Goal: Task Accomplishment & Management: Manage account settings

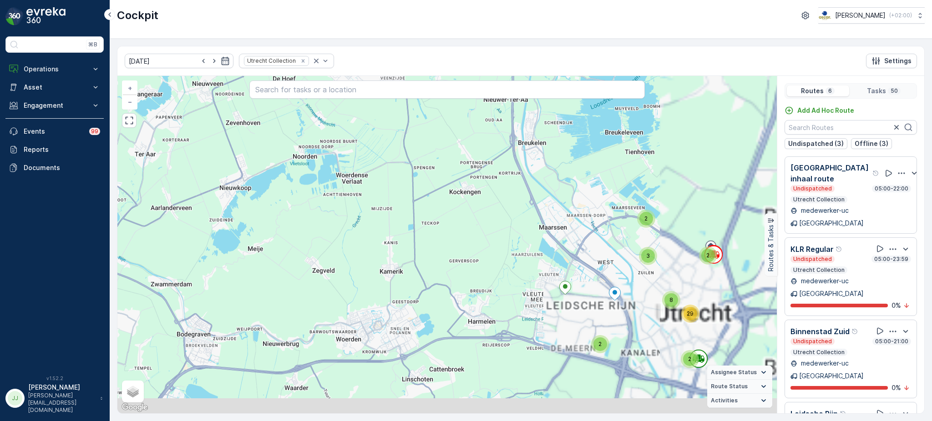
drag, startPoint x: 572, startPoint y: 292, endPoint x: 605, endPoint y: 374, distance: 88.4
click at [605, 374] on div "2 2 2 3 2 8 29 + − Satellite Roadmap Terrain Hybrid Leaflet Keyboard shortcuts …" at bounding box center [446, 245] width 659 height 338
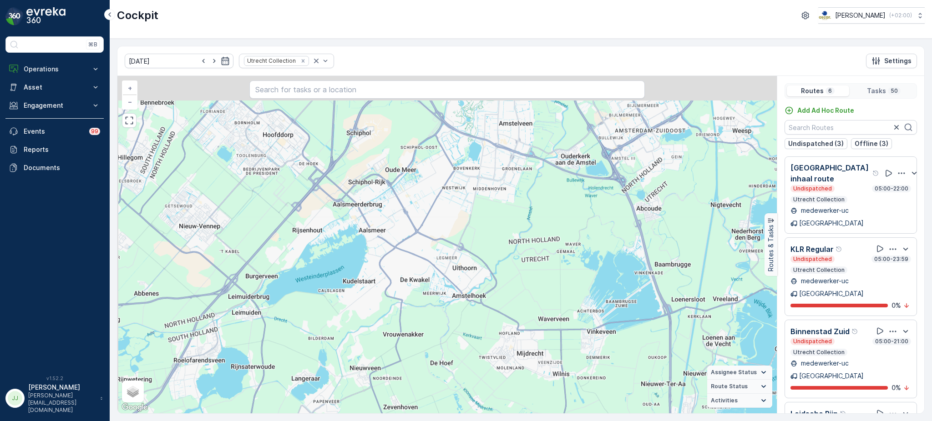
drag, startPoint x: 484, startPoint y: 245, endPoint x: 504, endPoint y: 341, distance: 97.6
click at [504, 341] on div "2 2 2 3 2 8 29 + − Satellite Roadmap Terrain Hybrid Leaflet Keyboard shortcuts …" at bounding box center [446, 245] width 659 height 338
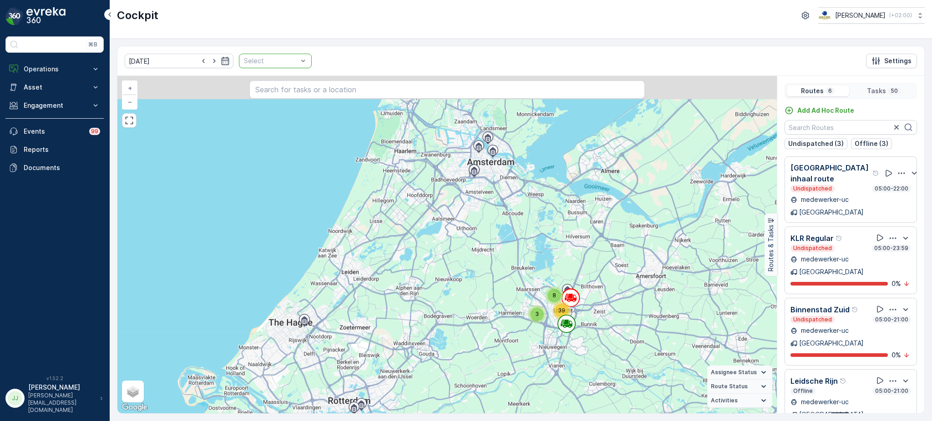
drag, startPoint x: 462, startPoint y: 150, endPoint x: 416, endPoint y: 258, distance: 116.8
click at [416, 258] on div "3 8 39 + − Satellite Roadmap Terrain Hybrid Leaflet Keyboard shortcuts Map Data…" at bounding box center [446, 245] width 659 height 338
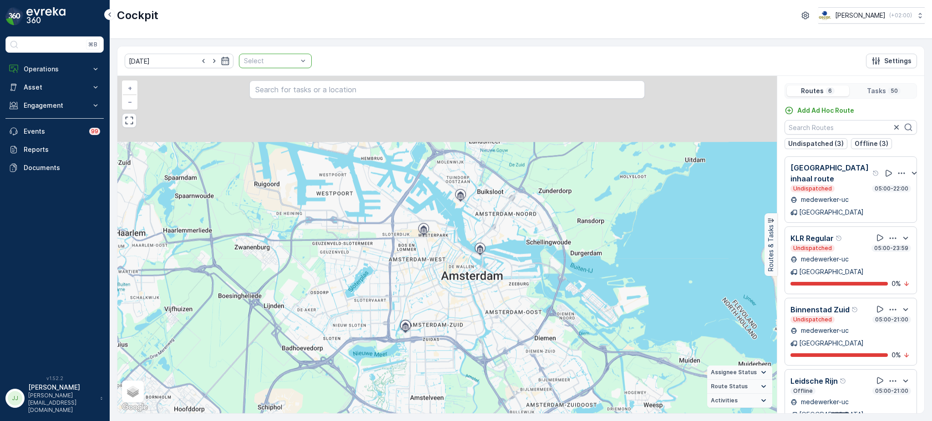
drag, startPoint x: 462, startPoint y: 187, endPoint x: 441, endPoint y: 312, distance: 126.3
click at [441, 312] on div "2 2 2 3 2 8 29 + − Satellite Roadmap Terrain Hybrid Leaflet Keyboard shortcuts …" at bounding box center [446, 245] width 659 height 338
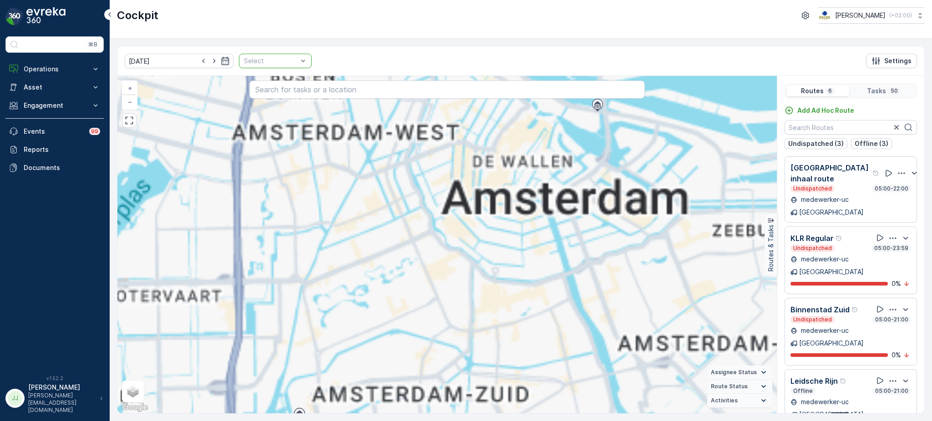
drag, startPoint x: 435, startPoint y: 268, endPoint x: 441, endPoint y: 366, distance: 98.4
click at [441, 366] on div "2 7 2 9 4 14 2 2 2 2 3 7 2 2 3 3 8 + − Satellite Roadmap Terrain Hybrid Leaflet…" at bounding box center [446, 245] width 659 height 338
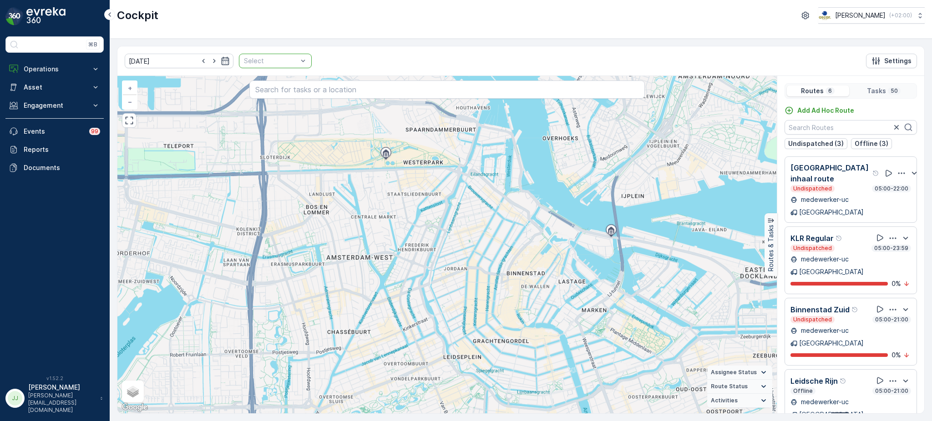
drag, startPoint x: 419, startPoint y: 275, endPoint x: 428, endPoint y: 318, distance: 43.8
click at [428, 318] on div "2 2 2 2 3 7 2 2 3 3 8 + − Satellite Roadmap Terrain Hybrid Leaflet Keyboard sho…" at bounding box center [446, 245] width 659 height 338
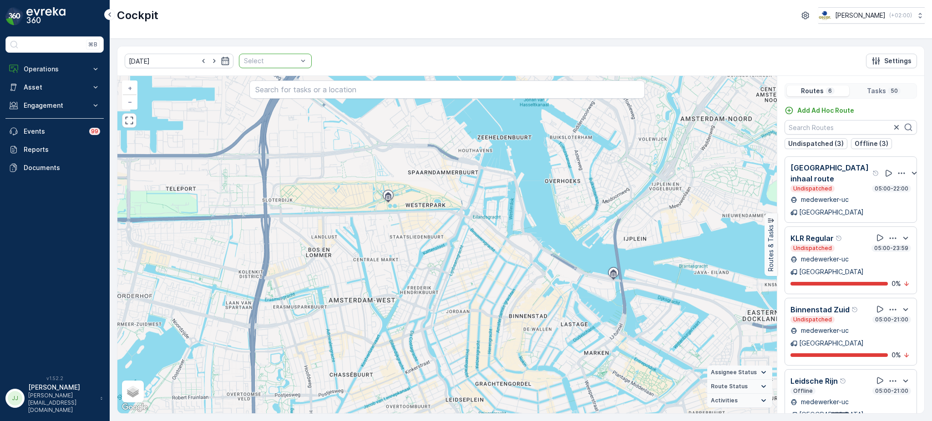
drag, startPoint x: 412, startPoint y: 251, endPoint x: 414, endPoint y: 294, distance: 42.8
click at [414, 294] on div "2 2 2 2 3 7 2 2 3 3 8 + − Satellite Roadmap Terrain Hybrid Leaflet Keyboard sho…" at bounding box center [446, 245] width 659 height 338
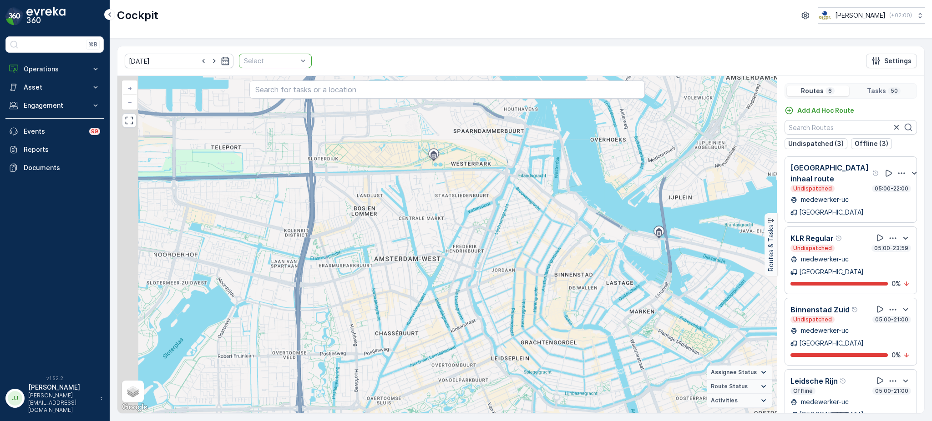
drag, startPoint x: 386, startPoint y: 263, endPoint x: 432, endPoint y: 221, distance: 61.8
click at [432, 221] on div "2 2 2 2 3 7 2 2 3 3 8 + − Satellite Roadmap Terrain Hybrid Leaflet Keyboard sho…" at bounding box center [446, 245] width 659 height 338
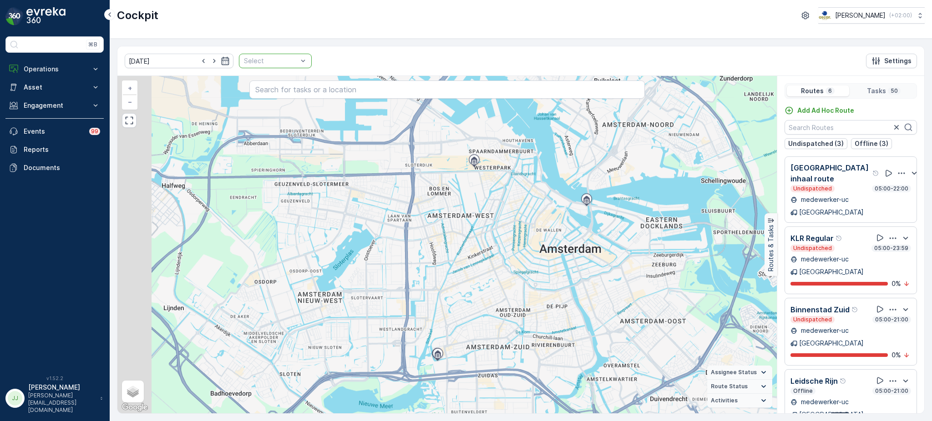
drag, startPoint x: 379, startPoint y: 320, endPoint x: 420, endPoint y: 298, distance: 47.0
click at [420, 298] on div "2 2 2 7 2 9 4 14 + − Satellite Roadmap Terrain Hybrid Leaflet Keyboard shortcut…" at bounding box center [446, 245] width 659 height 338
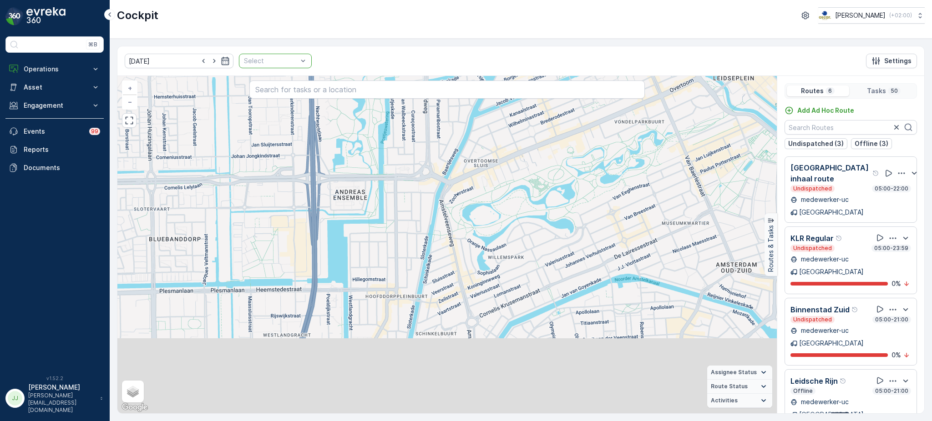
drag, startPoint x: 483, startPoint y: 316, endPoint x: 425, endPoint y: 216, distance: 115.8
click at [425, 216] on div "2 2 2 2 6 2 2 3 2 3 + − Satellite Roadmap Terrain Hybrid Leaflet Keyboard short…" at bounding box center [446, 245] width 659 height 338
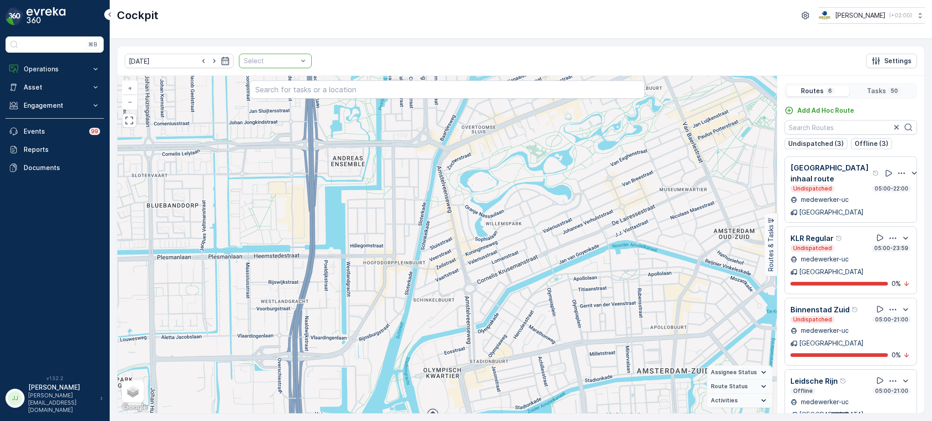
drag, startPoint x: 452, startPoint y: 239, endPoint x: 455, endPoint y: 208, distance: 31.0
click at [455, 208] on div "2 2 2 2 6 2 2 3 2 3 + − Satellite Roadmap Terrain Hybrid Leaflet Keyboard short…" at bounding box center [446, 245] width 659 height 338
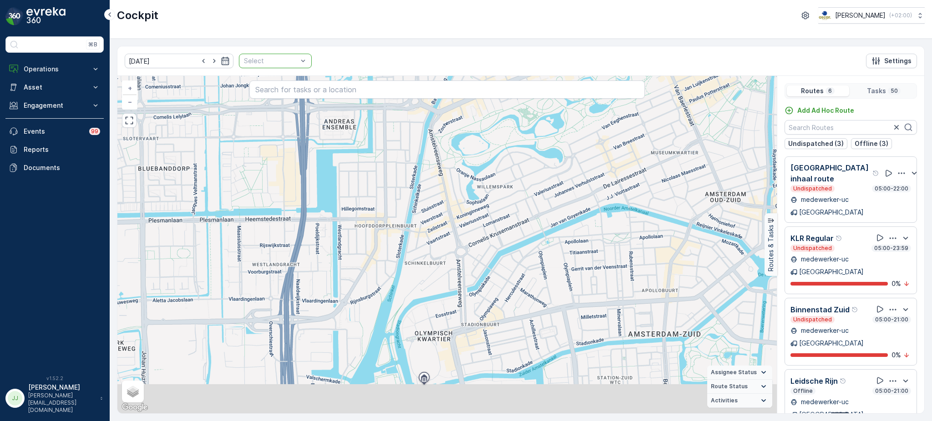
drag, startPoint x: 449, startPoint y: 248, endPoint x: 435, endPoint y: 209, distance: 41.3
click at [435, 209] on div "2 2 2 2 6 2 2 3 2 3 + − Satellite Roadmap Terrain Hybrid Leaflet Keyboard short…" at bounding box center [446, 245] width 659 height 338
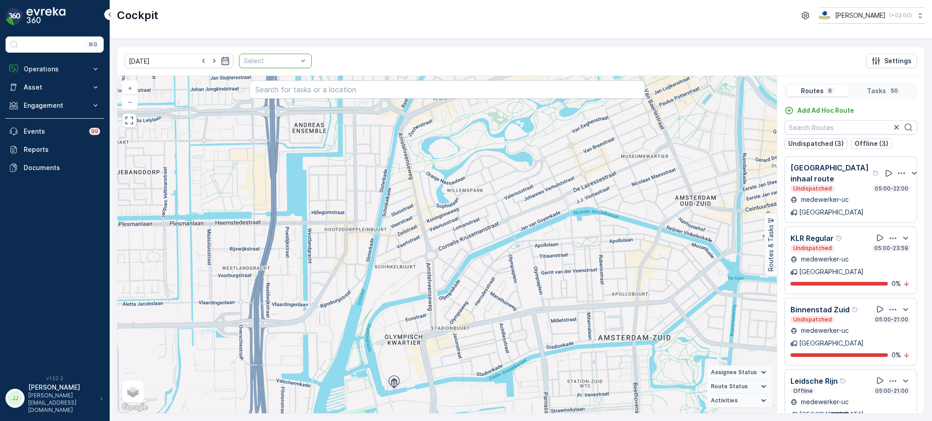
drag, startPoint x: 435, startPoint y: 305, endPoint x: 422, endPoint y: 230, distance: 76.2
click at [422, 230] on div "2 2 2 2 6 2 2 3 2 3 + − Satellite Roadmap Terrain Hybrid Leaflet Keyboard short…" at bounding box center [446, 245] width 659 height 338
click at [62, 72] on p "Operations" at bounding box center [55, 69] width 62 height 9
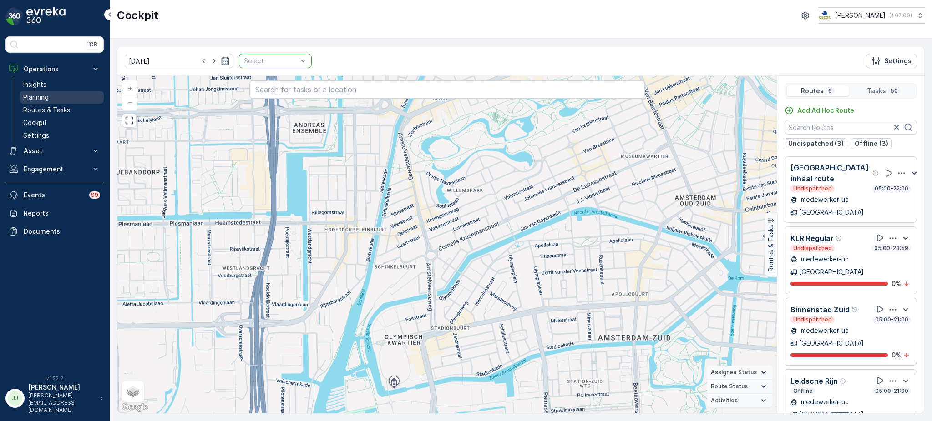
click at [57, 96] on link "Planning" at bounding box center [62, 97] width 84 height 13
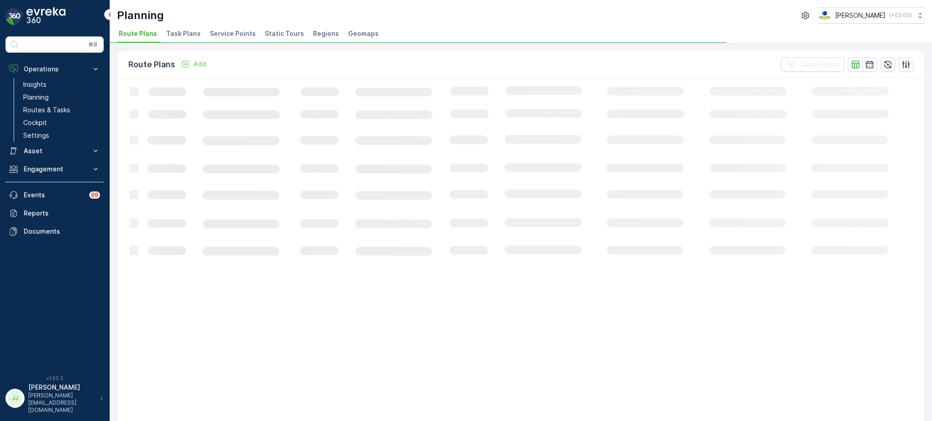
click at [177, 37] on span "Task Plans" at bounding box center [183, 33] width 35 height 9
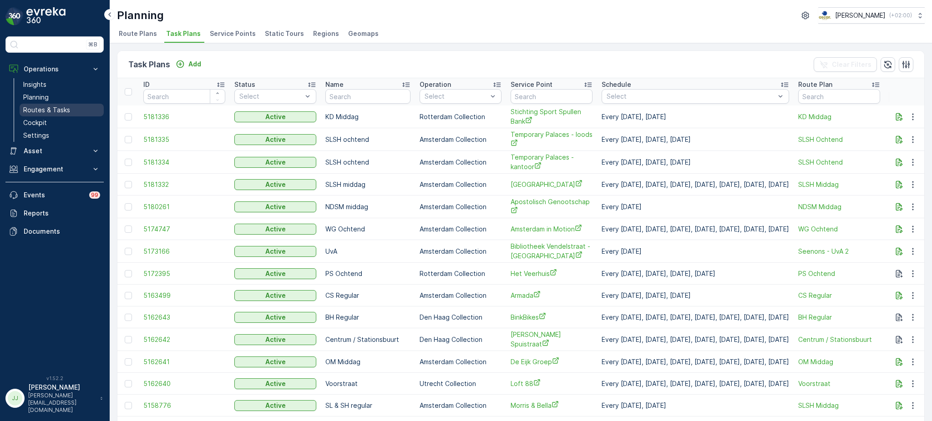
click at [55, 110] on p "Routes & Tasks" at bounding box center [46, 110] width 47 height 9
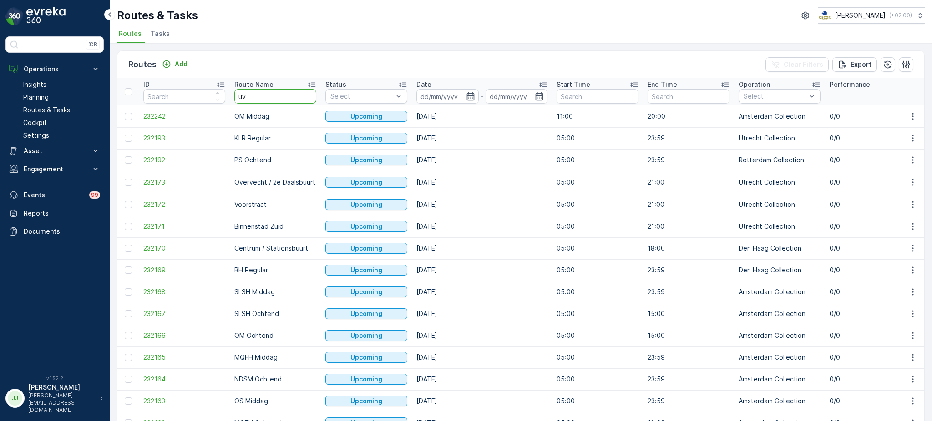
type input "uva"
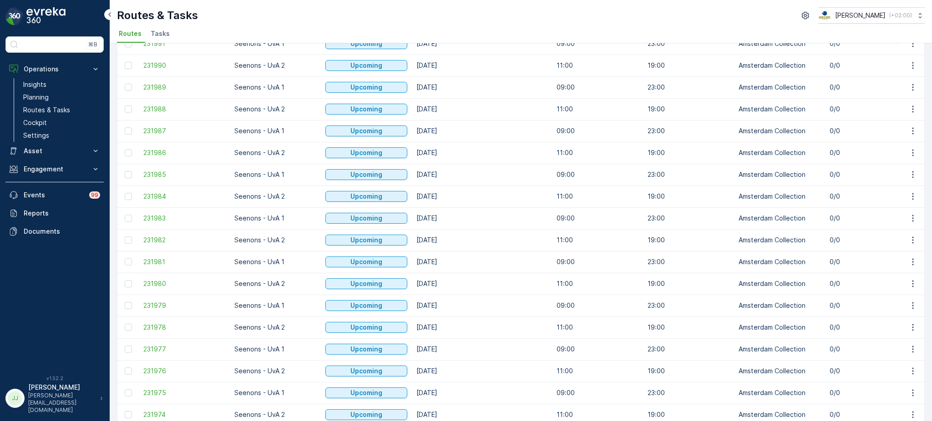
scroll to position [814, 0]
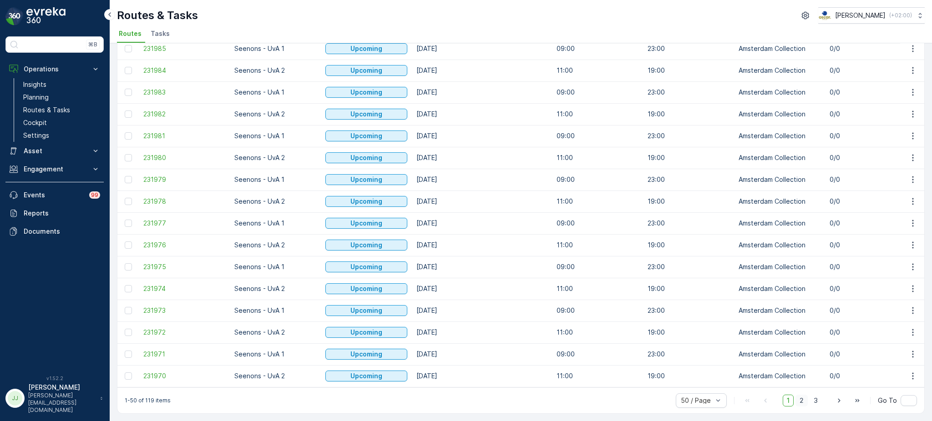
click at [800, 402] on span "2" at bounding box center [801, 401] width 12 height 12
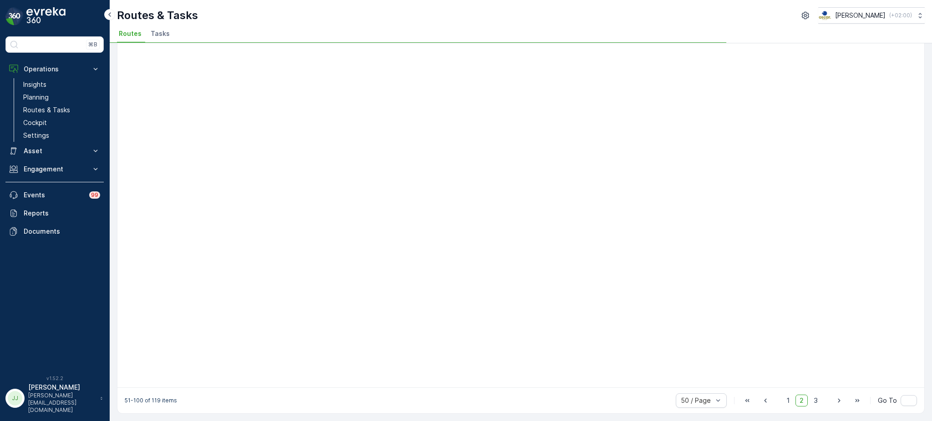
scroll to position [676, 0]
click at [800, 402] on span "2" at bounding box center [801, 402] width 12 height 12
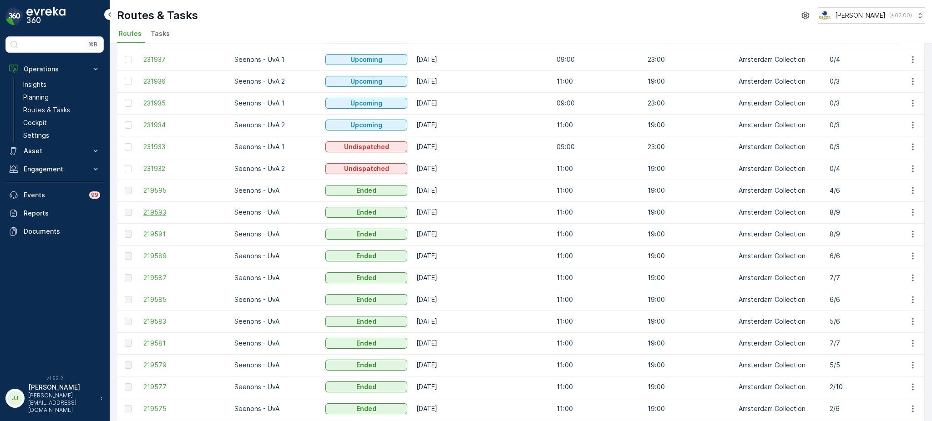
scroll to position [756, 0]
click at [166, 188] on span "219595" at bounding box center [184, 190] width 82 height 9
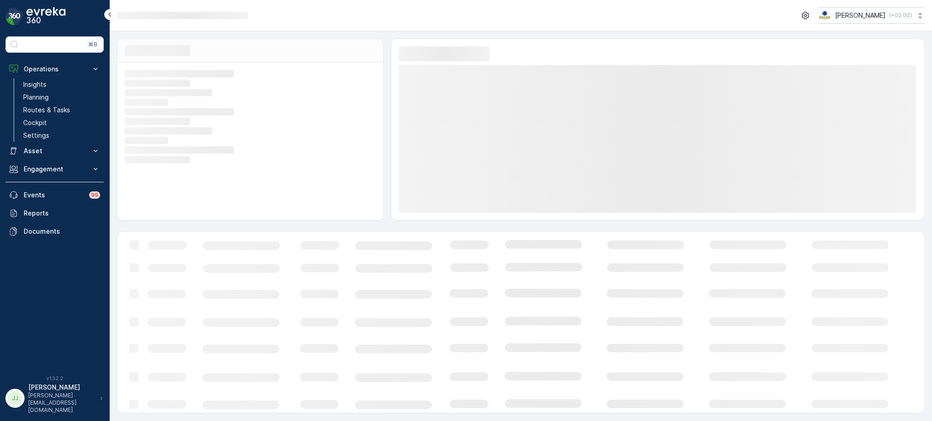
click at [166, 188] on div "Loading... Loading... Loading... Loading... Loading... Loading... Loading... Lo…" at bounding box center [250, 141] width 266 height 158
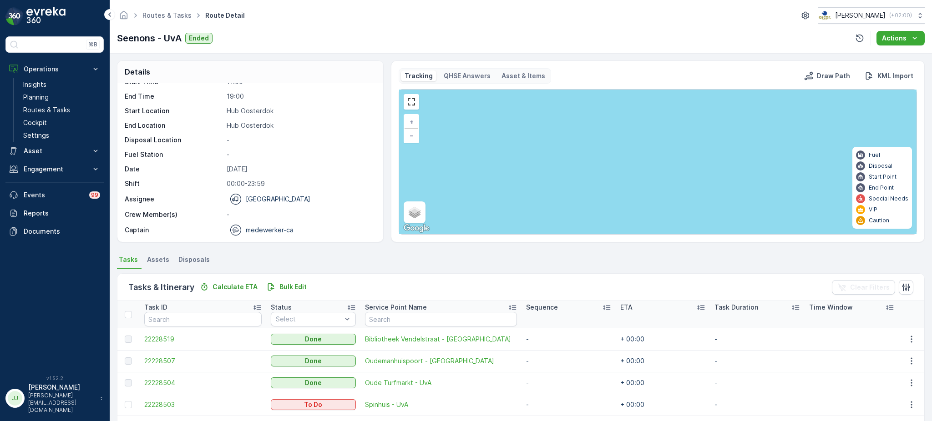
scroll to position [70, 0]
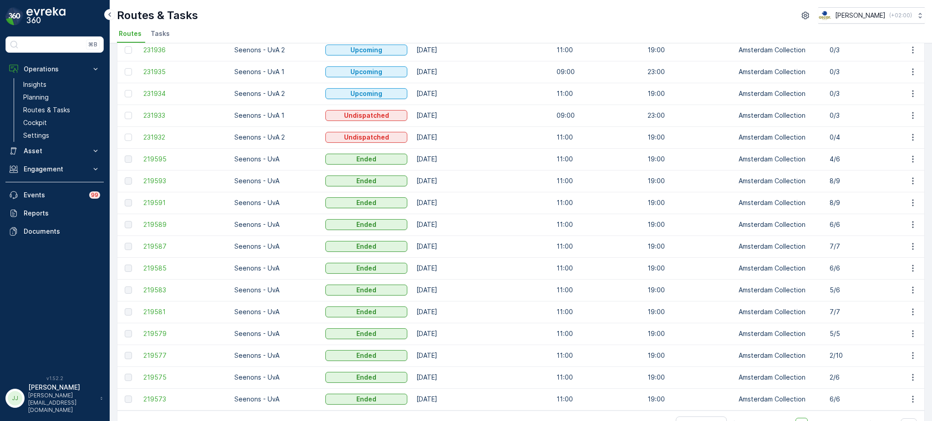
scroll to position [787, 0]
click at [147, 156] on span "219595" at bounding box center [184, 159] width 82 height 9
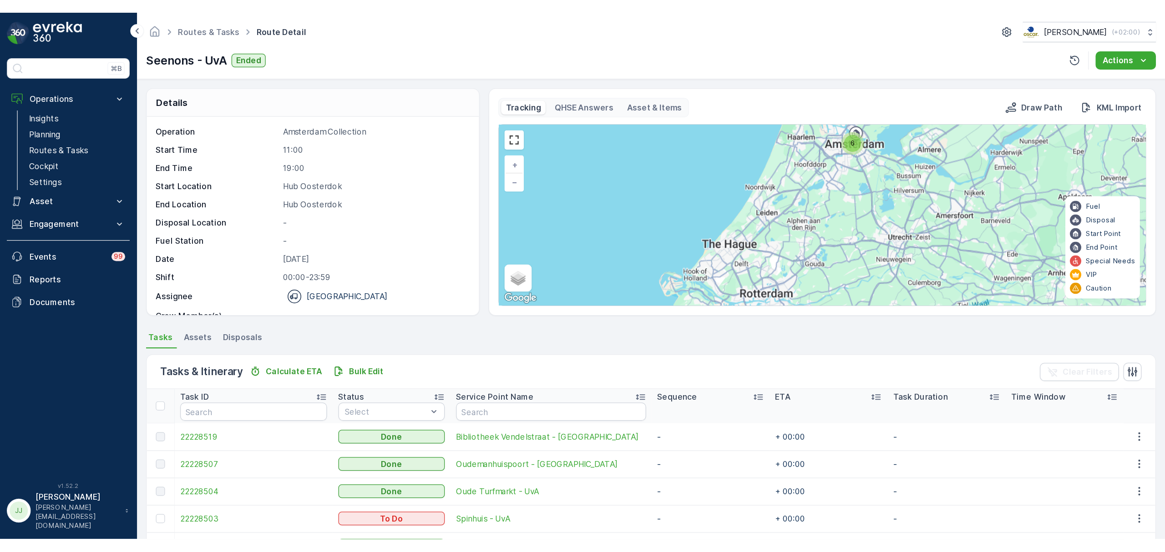
scroll to position [76, 0]
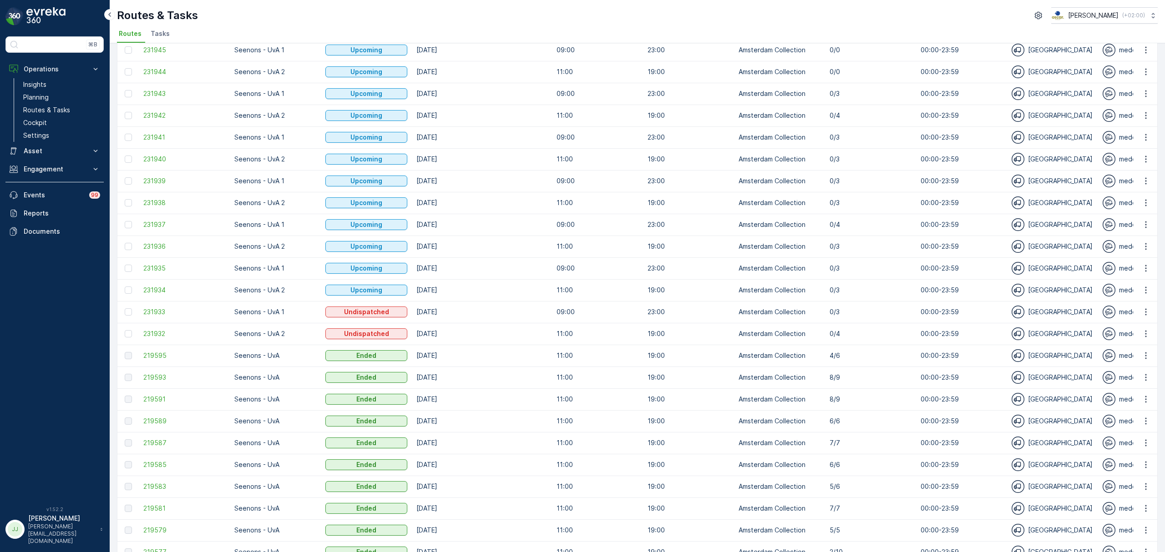
scroll to position [678, 0]
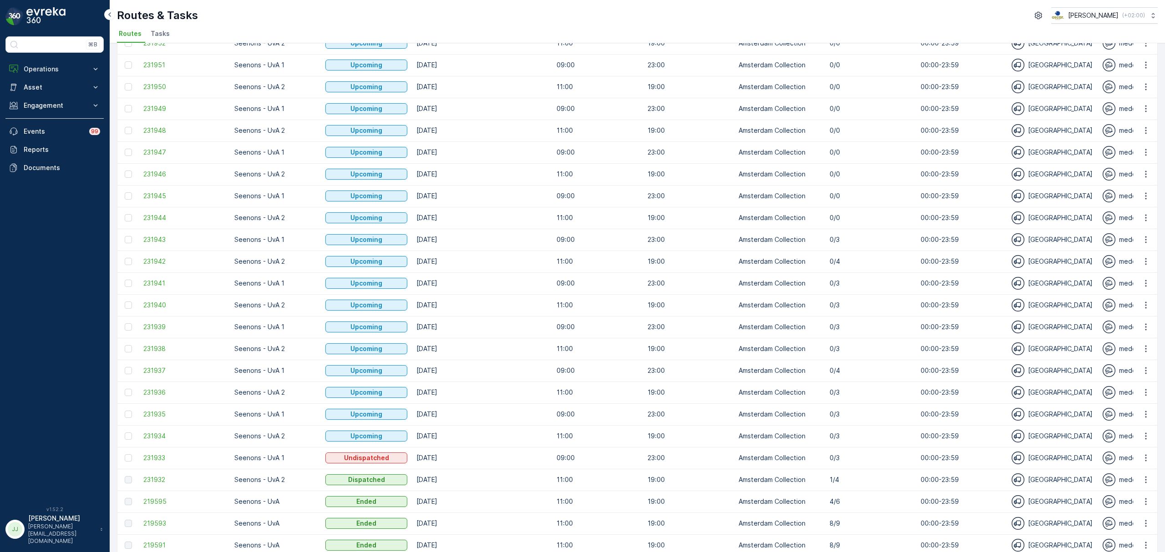
scroll to position [578, 0]
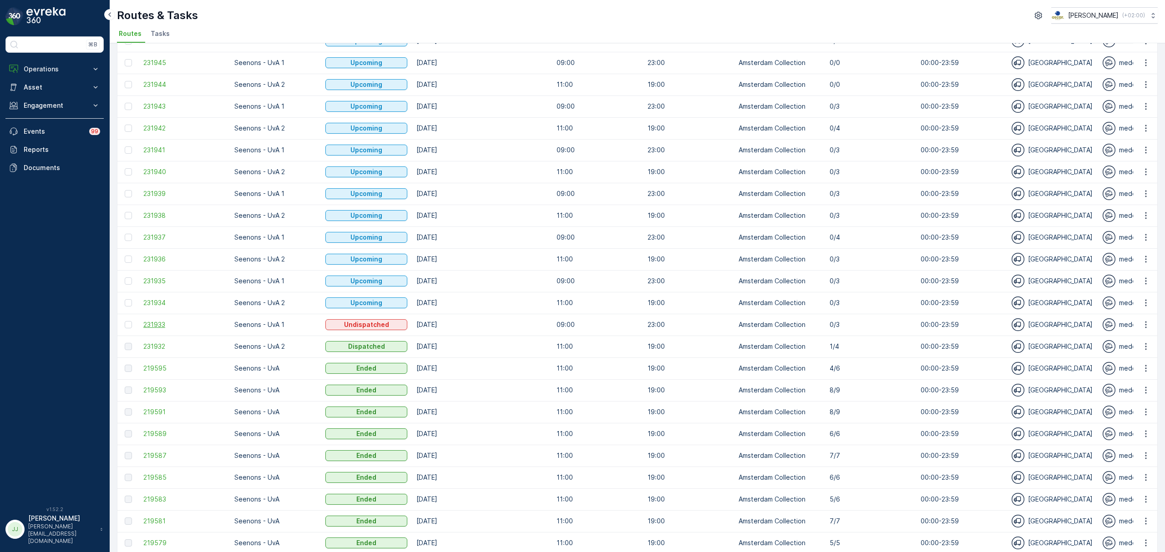
click at [150, 324] on span "231933" at bounding box center [184, 324] width 82 height 9
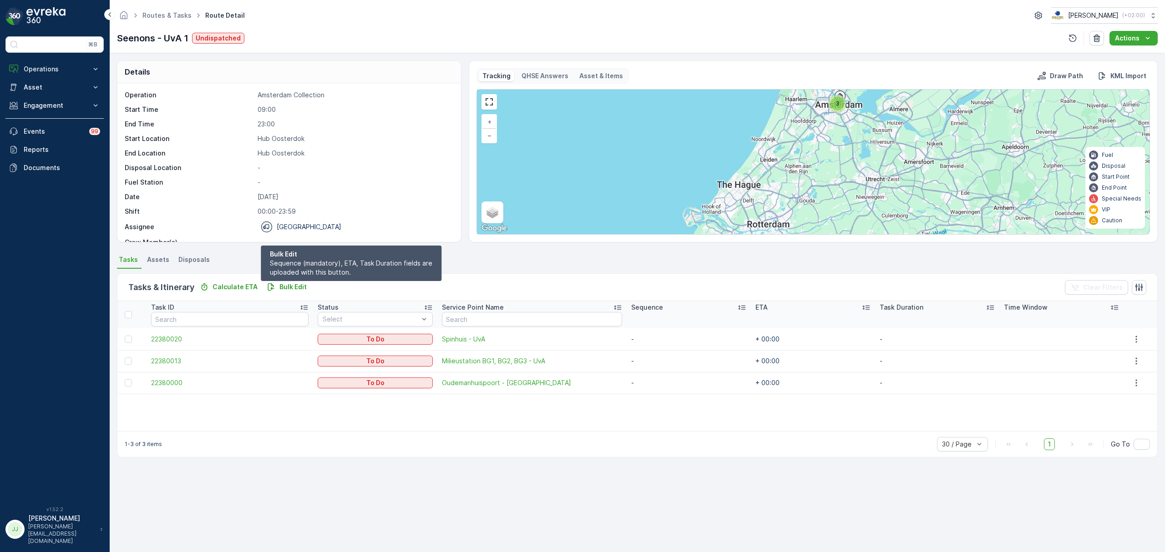
drag, startPoint x: 289, startPoint y: 275, endPoint x: 279, endPoint y: 274, distance: 10.6
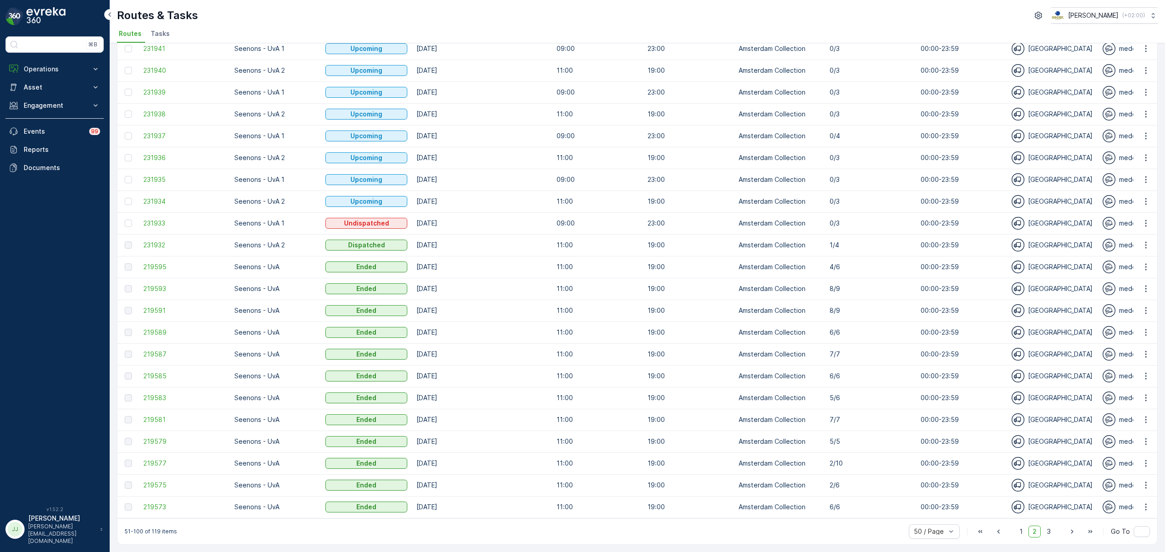
scroll to position [683, 0]
click at [55, 69] on p "Operations" at bounding box center [55, 69] width 62 height 9
click at [44, 85] on p "Insights" at bounding box center [34, 84] width 23 height 9
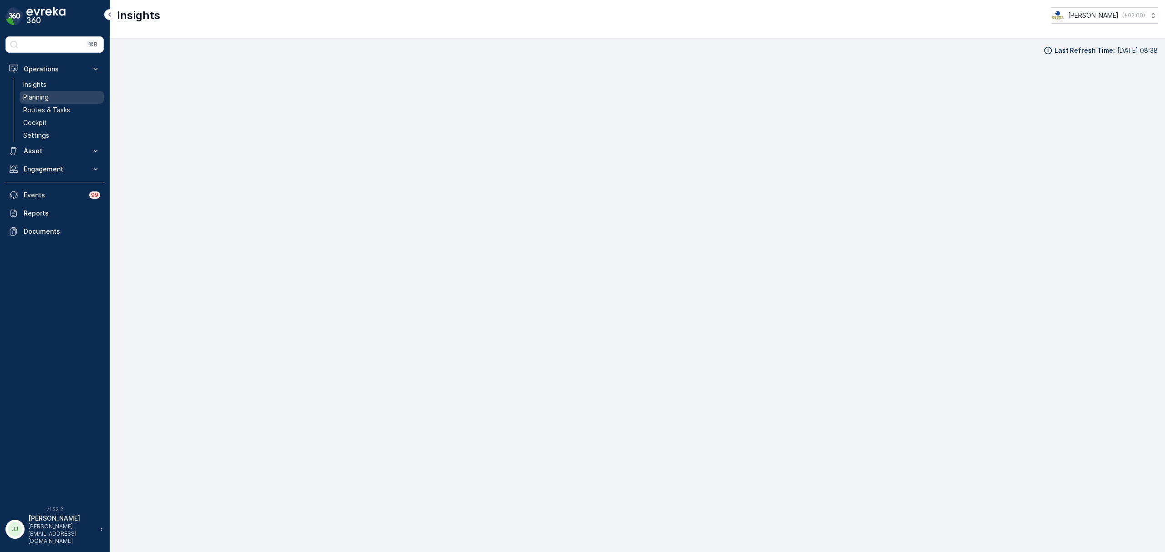
click at [45, 97] on p "Planning" at bounding box center [35, 97] width 25 height 9
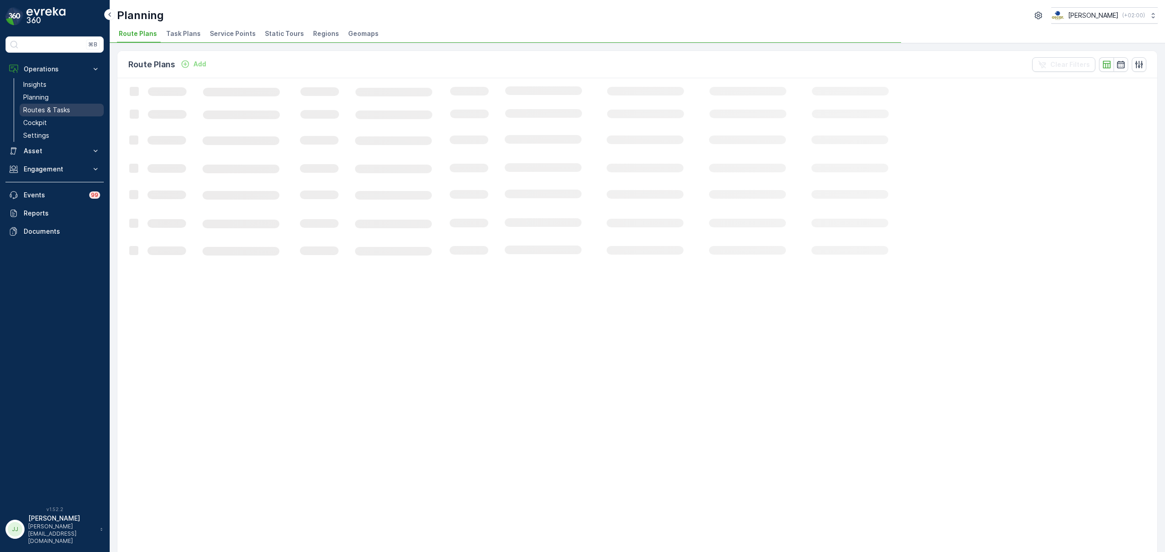
click at [53, 112] on p "Routes & Tasks" at bounding box center [46, 110] width 47 height 9
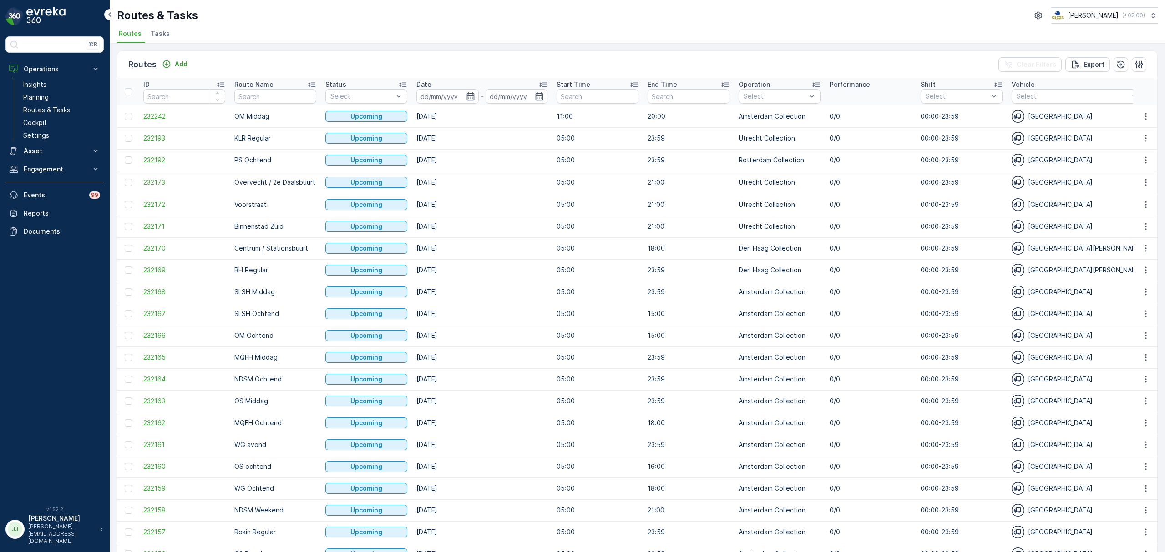
click at [249, 95] on input "text" at bounding box center [275, 96] width 82 height 15
type input "SLSH m"
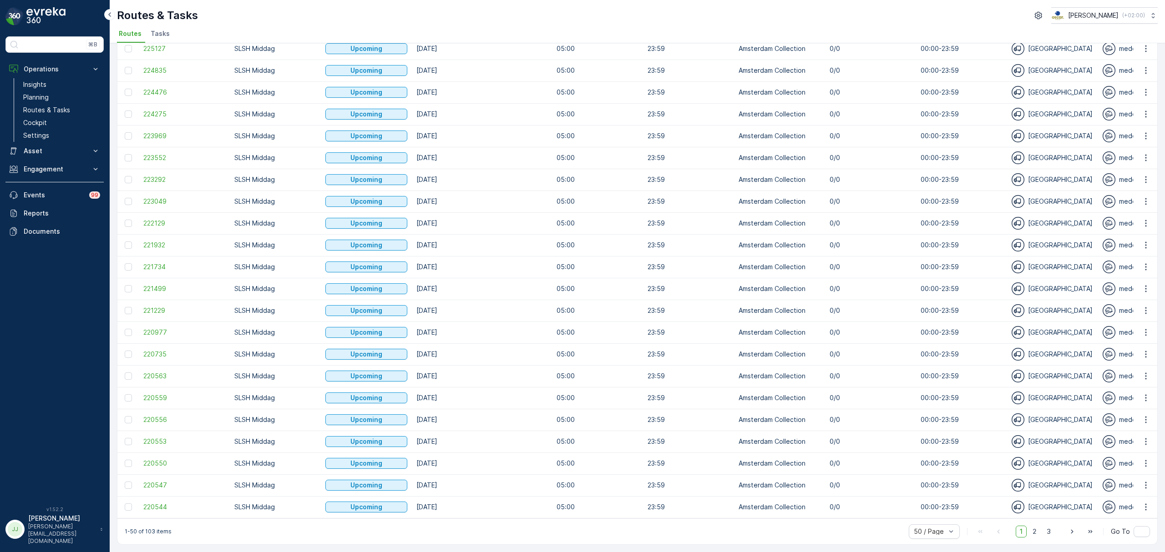
scroll to position [683, 0]
click at [1034, 530] on span "2" at bounding box center [1034, 532] width 12 height 12
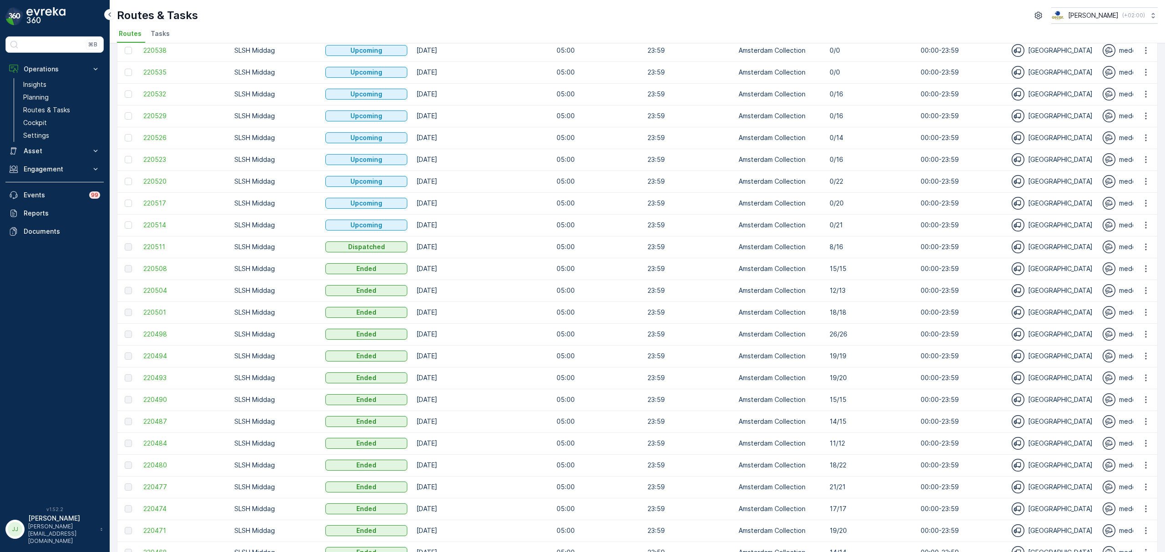
scroll to position [81, 0]
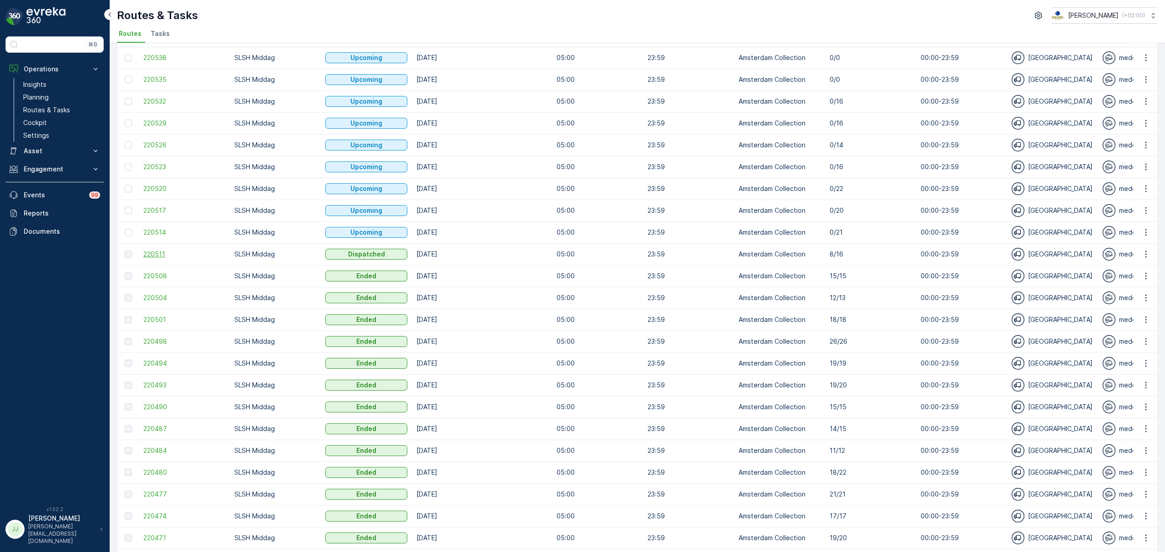
click at [163, 255] on span "220511" at bounding box center [184, 254] width 82 height 9
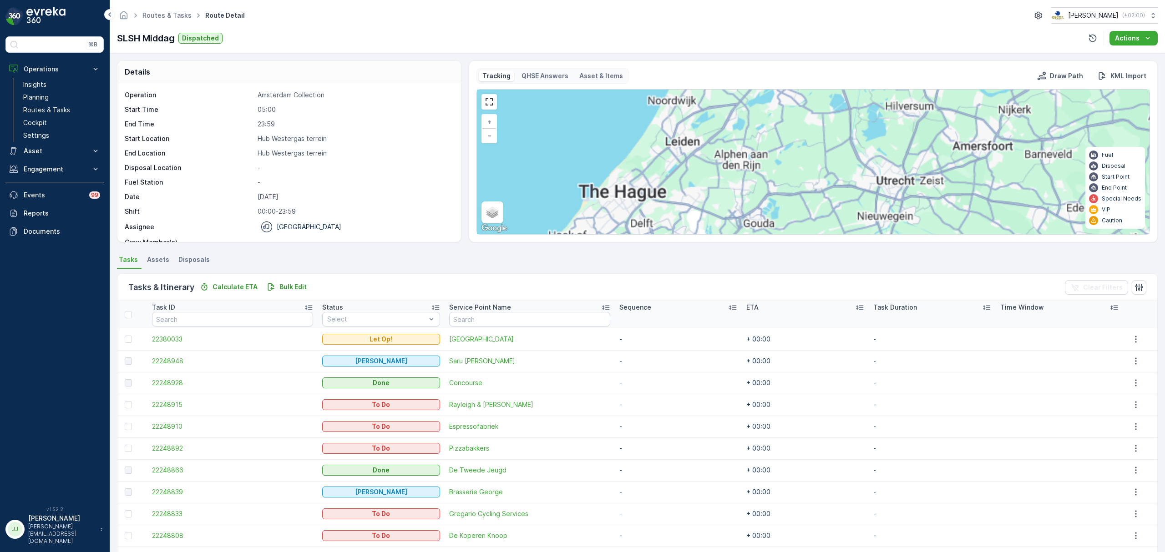
click at [804, 238] on div "Tracking QHSE Answers Asset & Items Draw Path KML Import 16 + − Satellite Roadm…" at bounding box center [813, 152] width 689 height 182
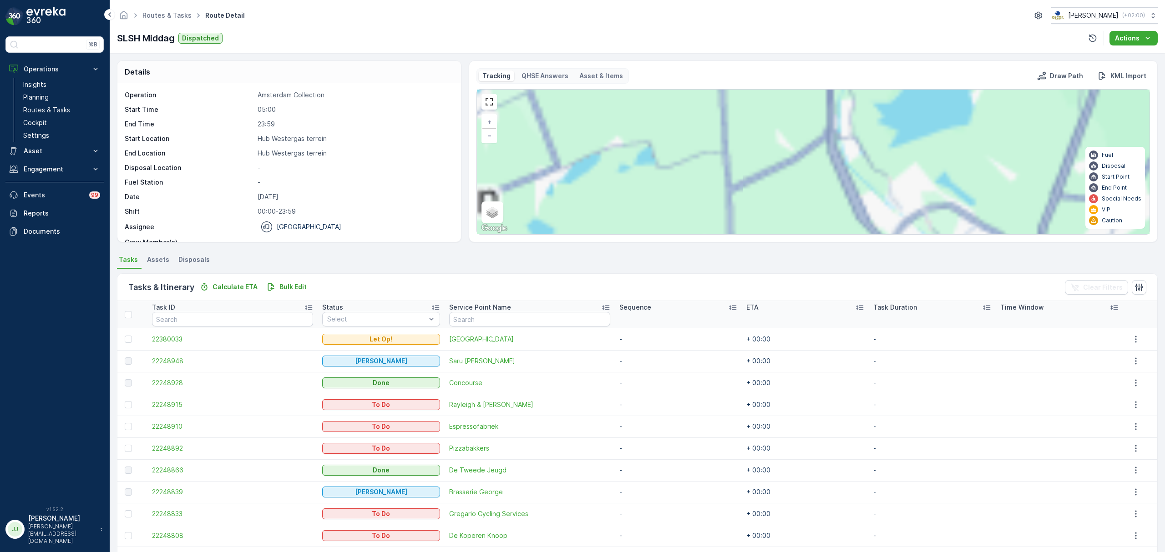
drag, startPoint x: 794, startPoint y: 133, endPoint x: 789, endPoint y: 188, distance: 55.3
click at [794, 260] on div "Details Operation Amsterdam Collection Start Time 05:00 End Time 23:59 Start Lo…" at bounding box center [637, 302] width 1055 height 499
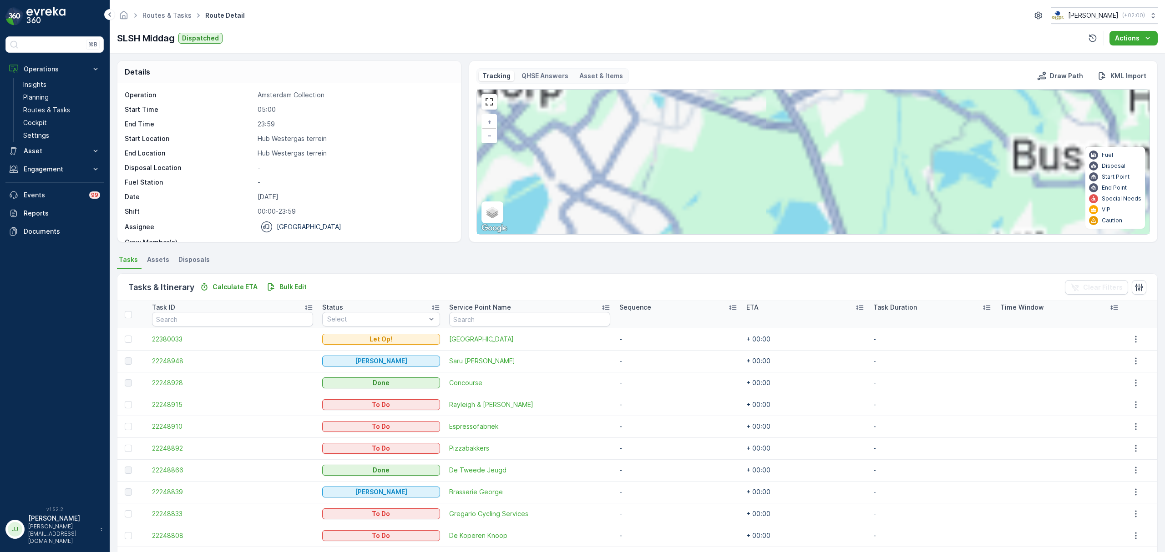
drag, startPoint x: 812, startPoint y: 308, endPoint x: 790, endPoint y: 204, distance: 106.0
click at [816, 319] on div "Details Operation Amsterdam Collection Start Time 05:00 End Time 23:59 Start Lo…" at bounding box center [637, 302] width 1055 height 499
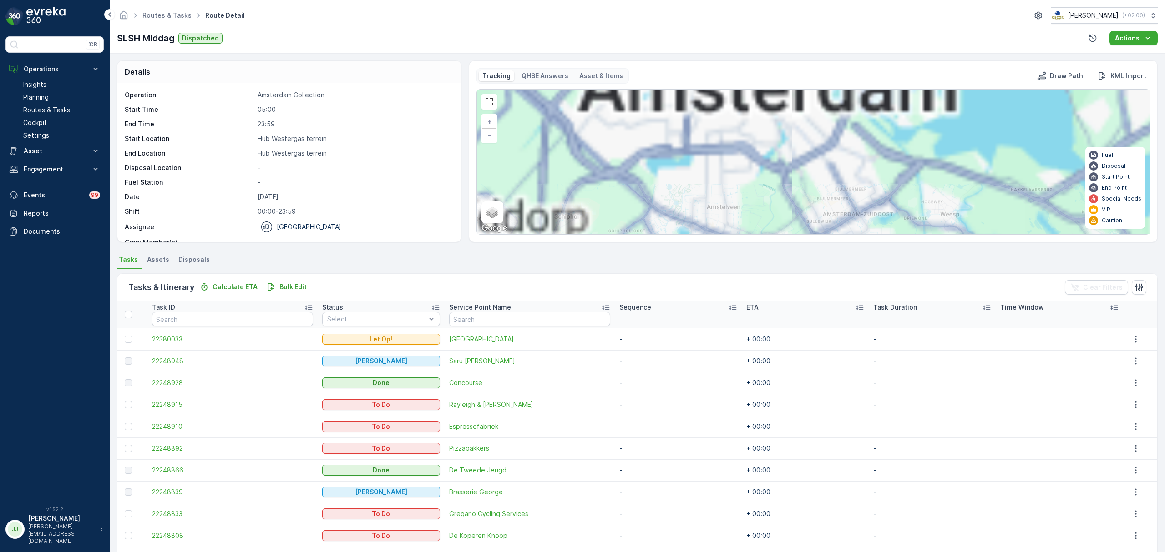
drag, startPoint x: 756, startPoint y: 150, endPoint x: 716, endPoint y: 141, distance: 41.5
click at [776, 268] on div "Details Operation Amsterdam Collection Start Time 05:00 End Time 23:59 Start Lo…" at bounding box center [637, 302] width 1055 height 499
drag, startPoint x: 716, startPoint y: 141, endPoint x: 741, endPoint y: 207, distance: 70.3
click at [741, 207] on div "8 3 4 + − Satellite Roadmap Terrain Hybrid Leaflet Keyboard shortcuts Map Data …" at bounding box center [813, 162] width 672 height 145
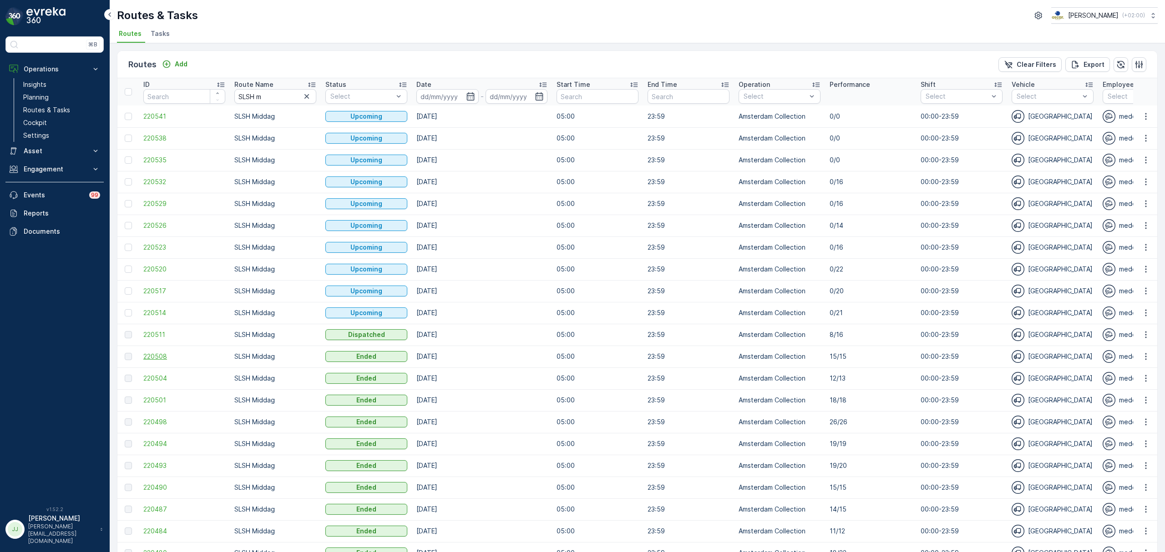
click at [176, 356] on span "220508" at bounding box center [184, 356] width 82 height 9
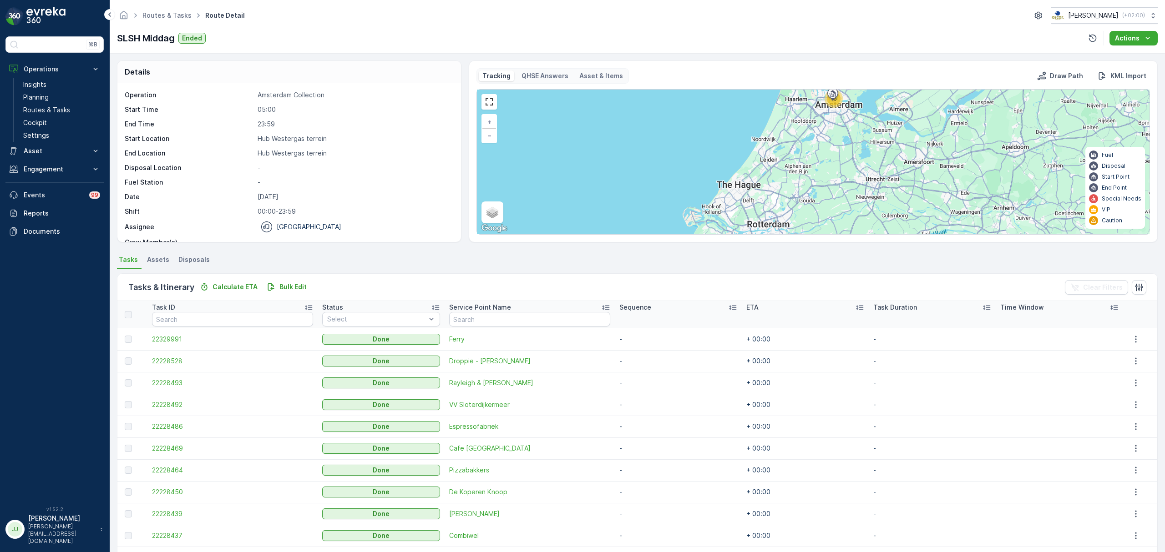
scroll to position [142, 0]
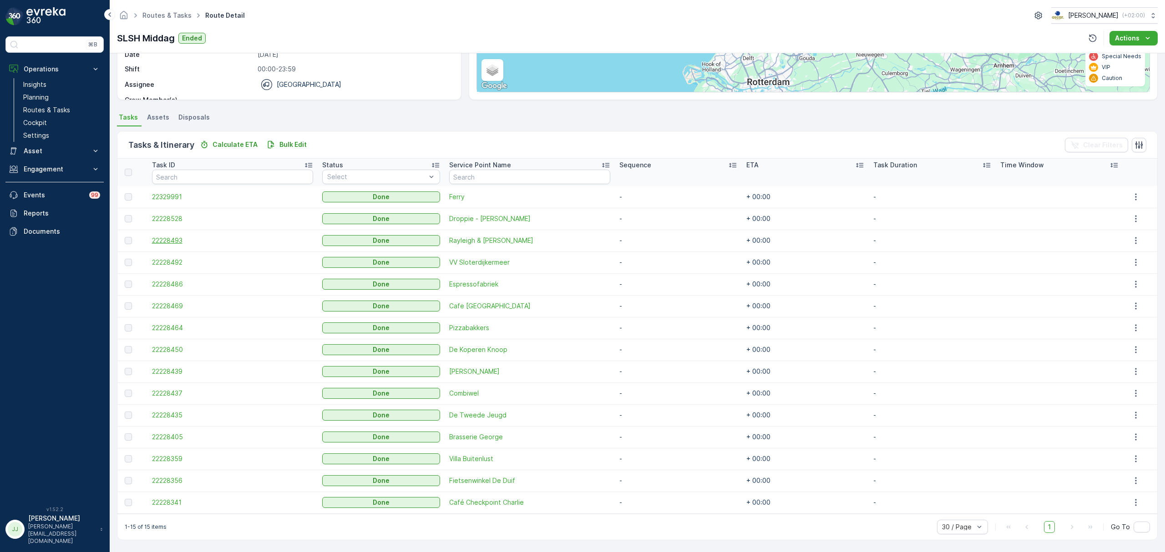
click at [185, 241] on span "22228493" at bounding box center [232, 240] width 161 height 9
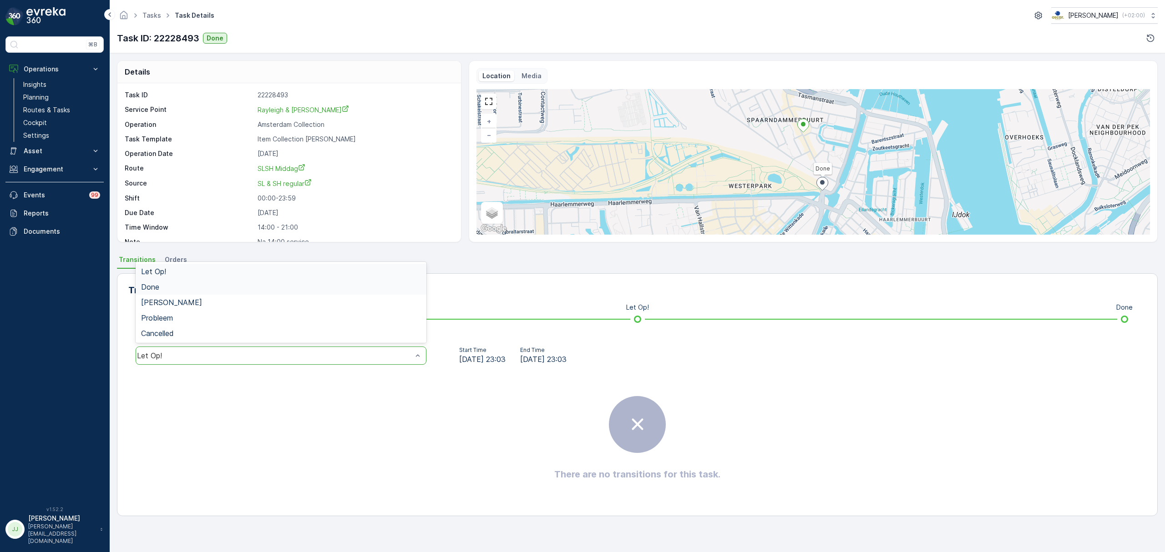
click at [173, 290] on div "Done" at bounding box center [281, 287] width 280 height 8
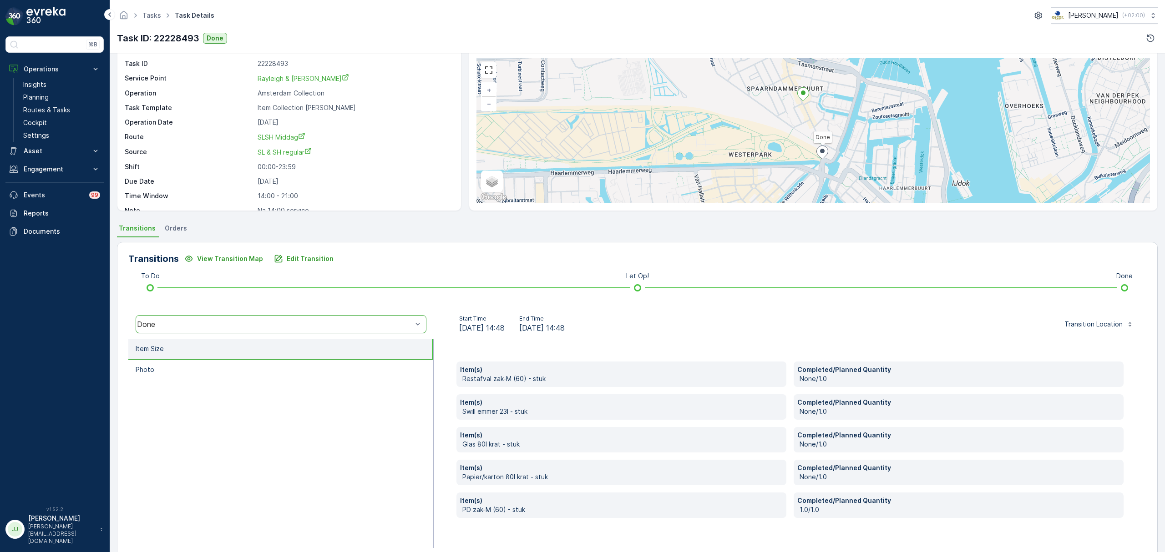
scroll to position [48, 0]
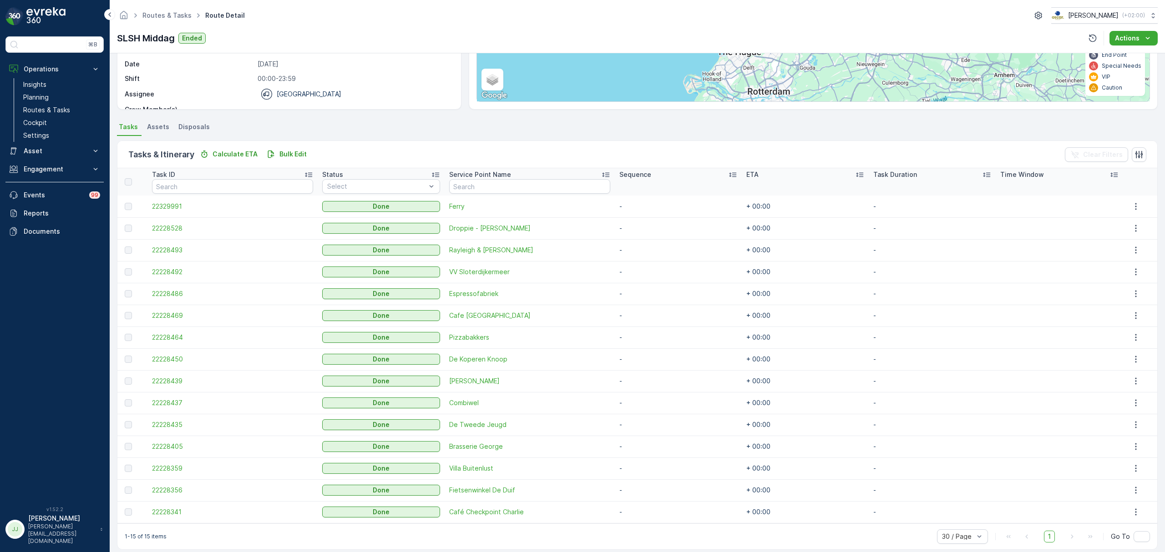
scroll to position [142, 0]
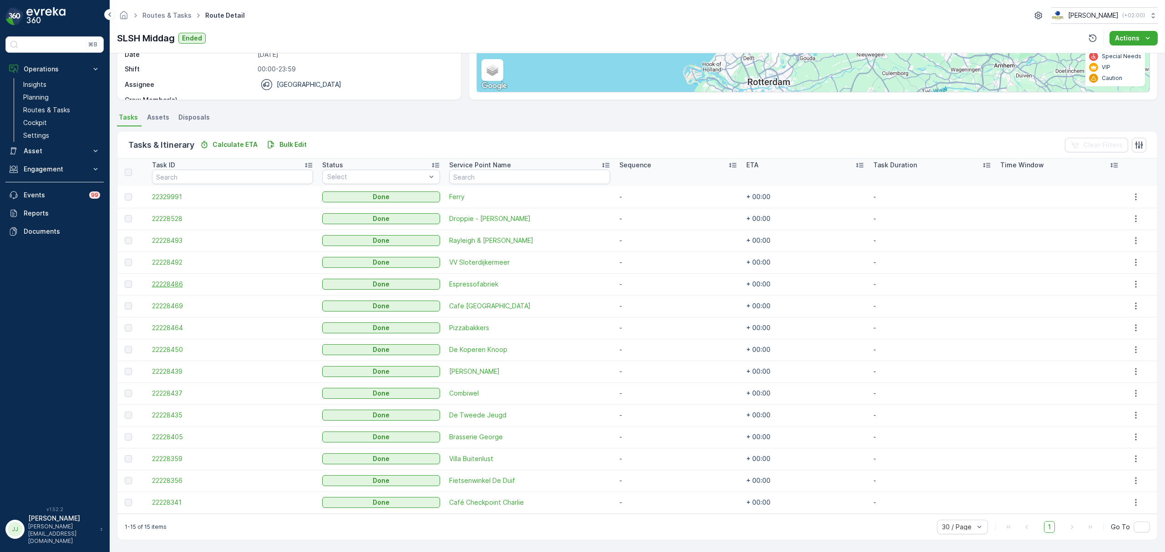
click at [179, 283] on span "22228486" at bounding box center [232, 284] width 161 height 9
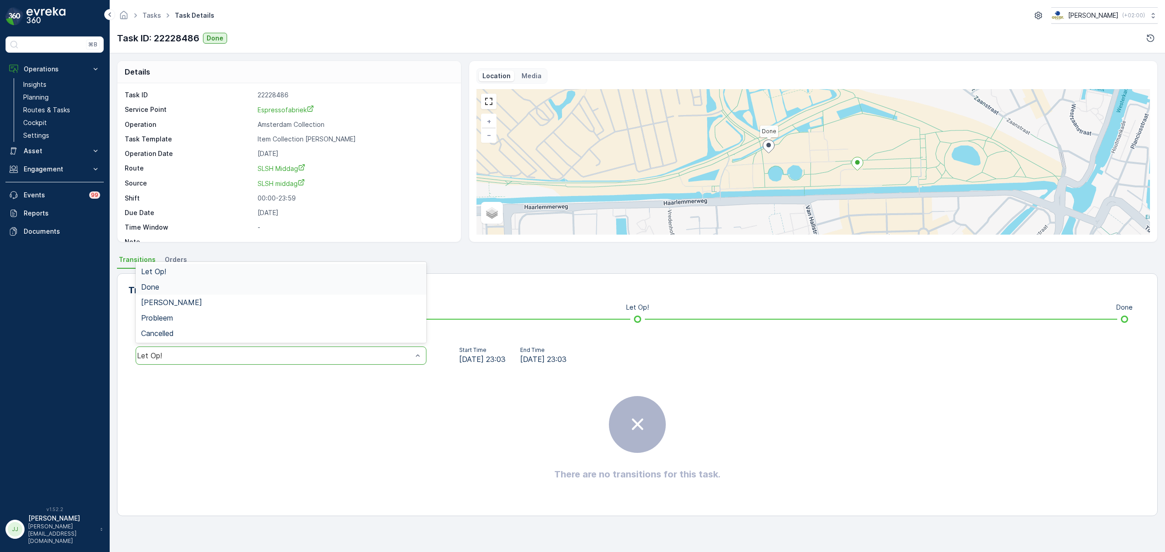
click at [153, 283] on span "Done" at bounding box center [150, 287] width 18 height 8
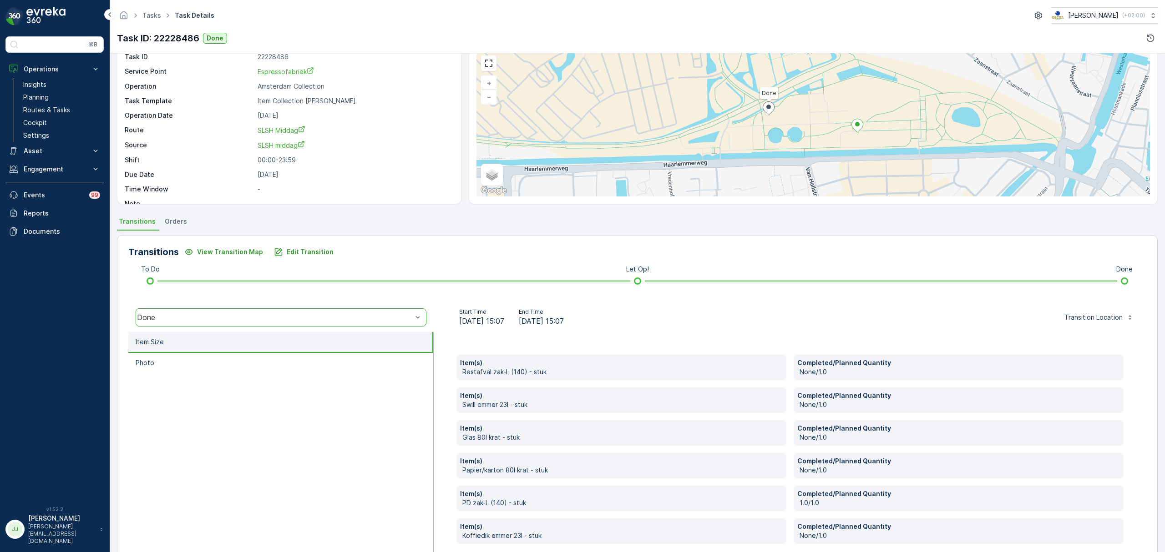
scroll to position [81, 0]
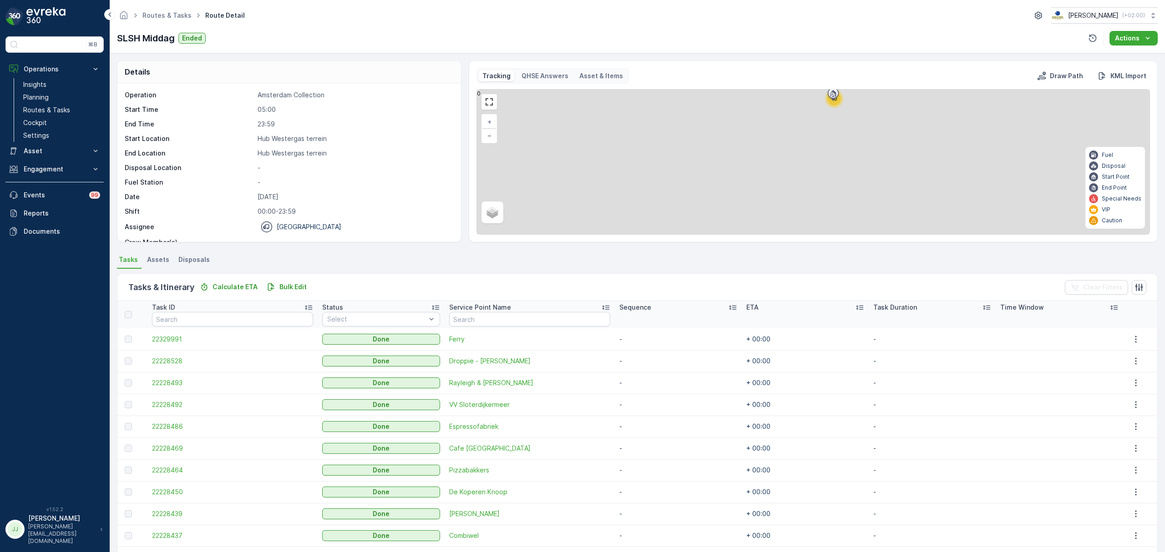
scroll to position [142, 0]
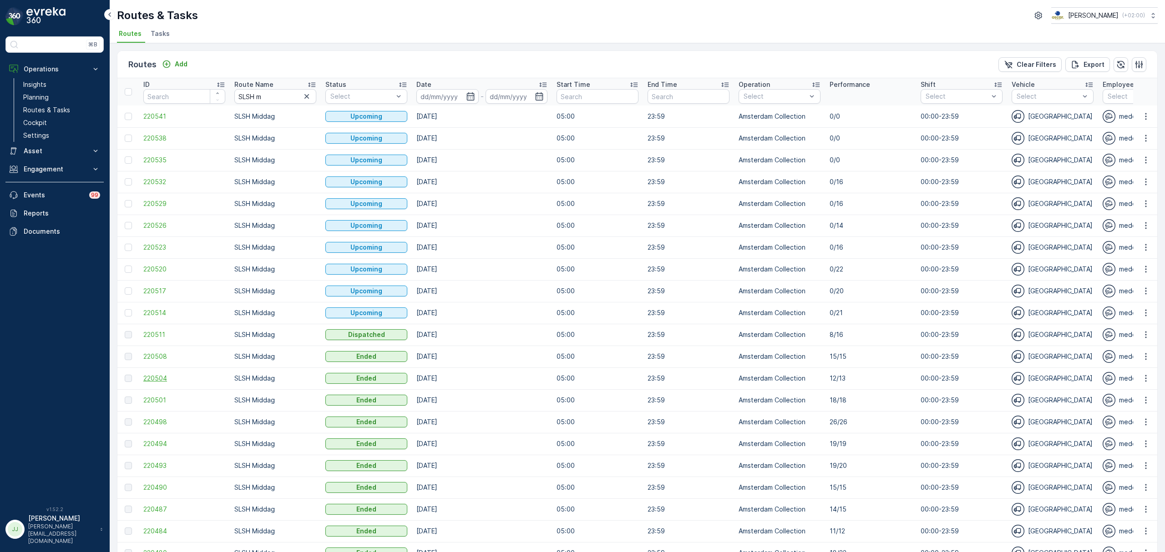
click at [158, 378] on span "220504" at bounding box center [184, 378] width 82 height 9
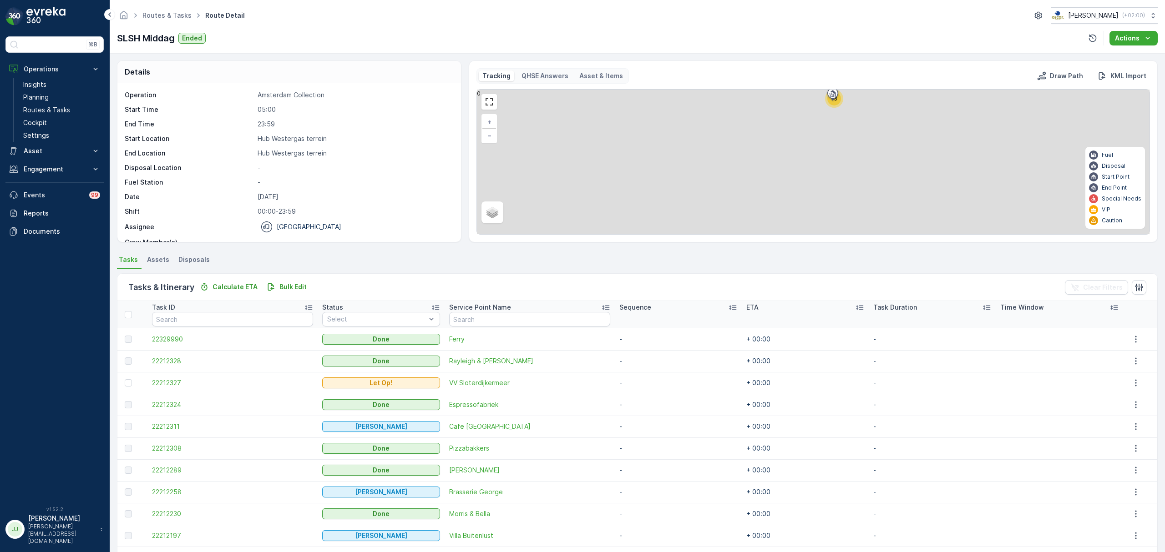
scroll to position [99, 0]
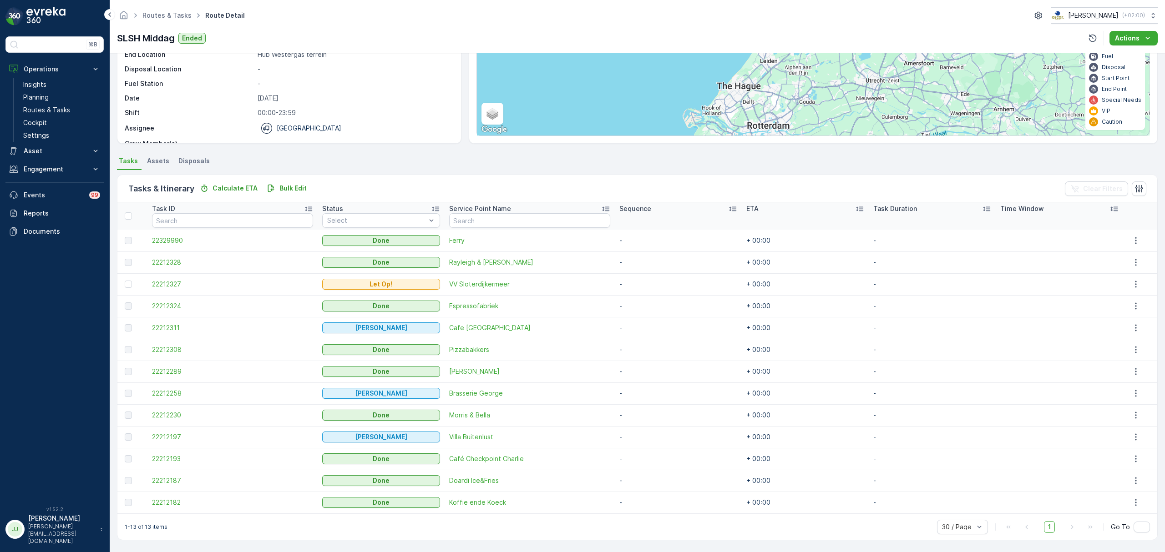
click at [192, 308] on span "22212324" at bounding box center [232, 306] width 161 height 9
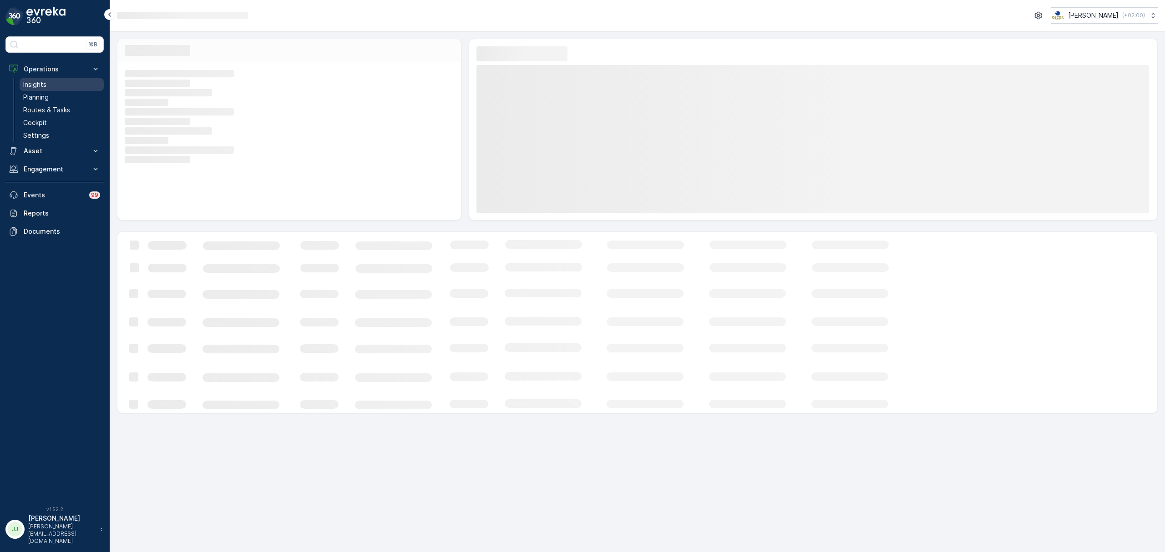
click at [72, 86] on link "Insights" at bounding box center [62, 84] width 84 height 13
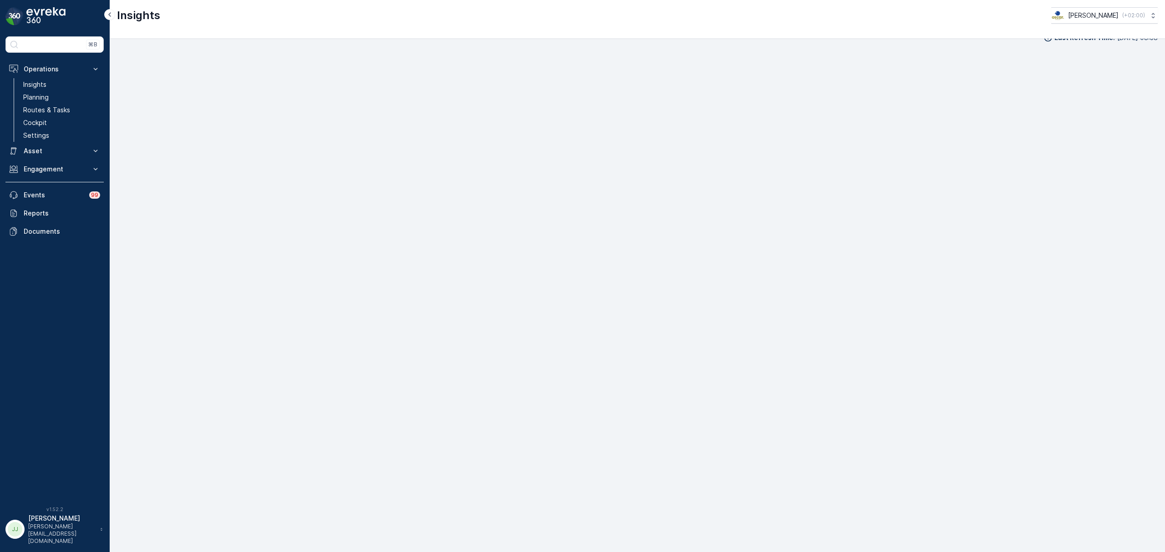
scroll to position [13, 0]
click at [68, 104] on link "Routes & Tasks" at bounding box center [62, 110] width 84 height 13
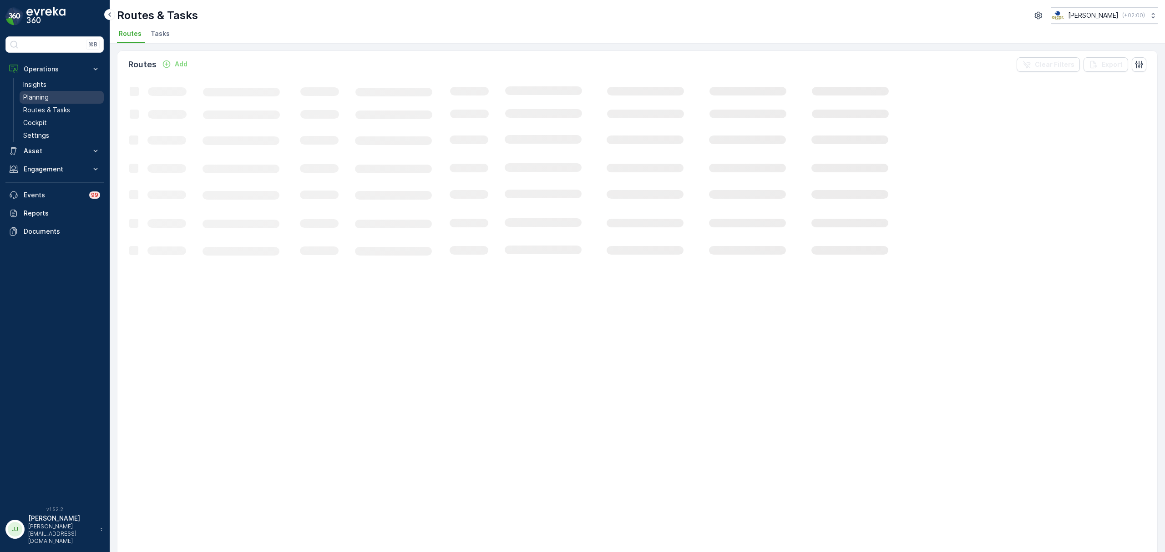
click at [68, 100] on link "Planning" at bounding box center [62, 97] width 84 height 13
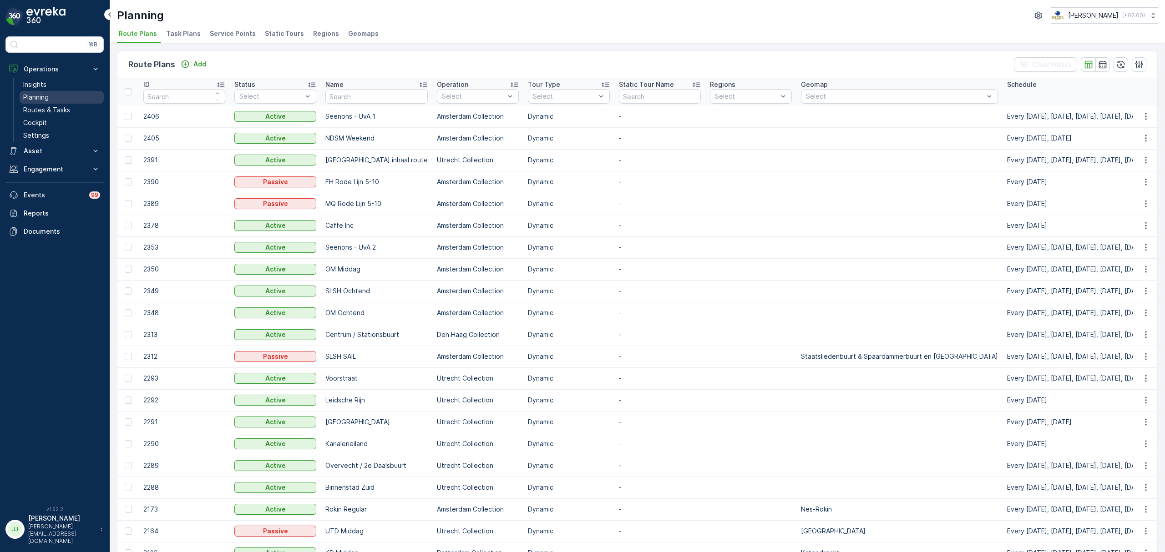
click at [62, 98] on link "Planning" at bounding box center [62, 97] width 84 height 13
click at [57, 109] on p "Routes & Tasks" at bounding box center [46, 110] width 47 height 9
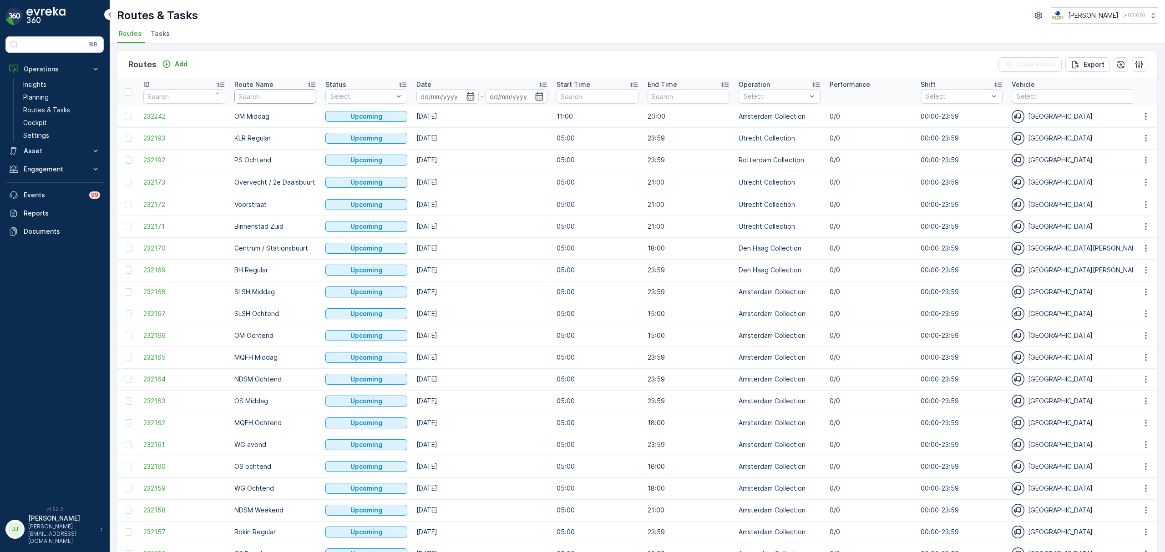
click at [281, 99] on input "text" at bounding box center [275, 96] width 82 height 15
type input "uva"
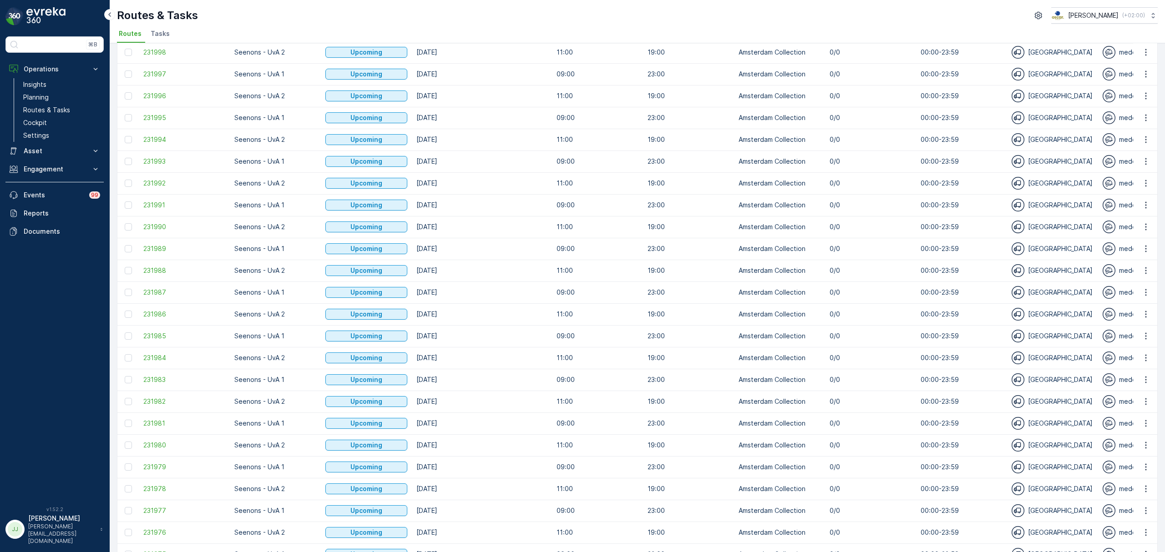
scroll to position [683, 0]
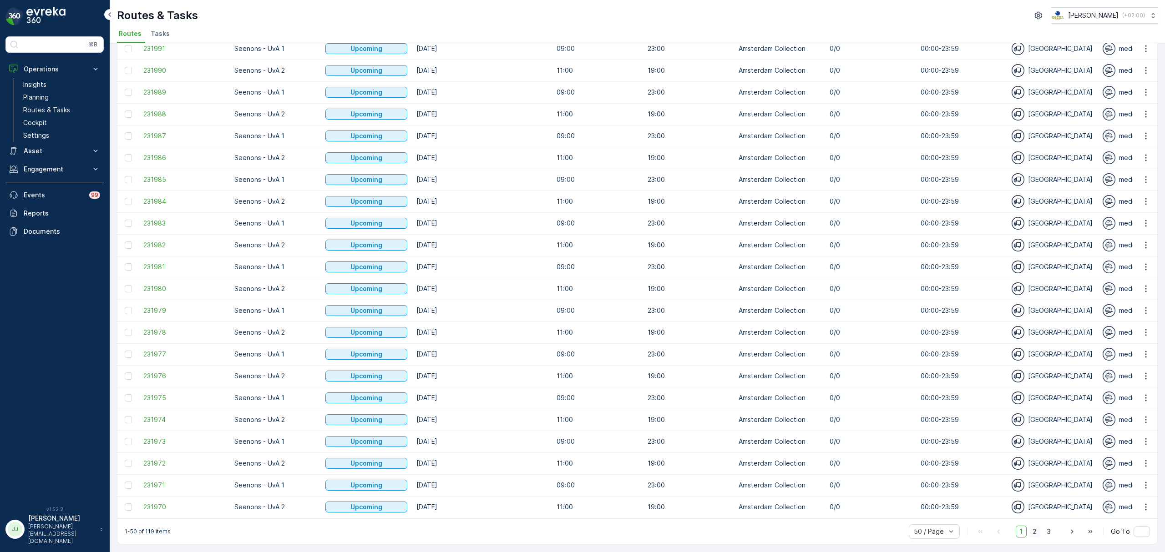
click at [1031, 533] on span "2" at bounding box center [1034, 532] width 12 height 12
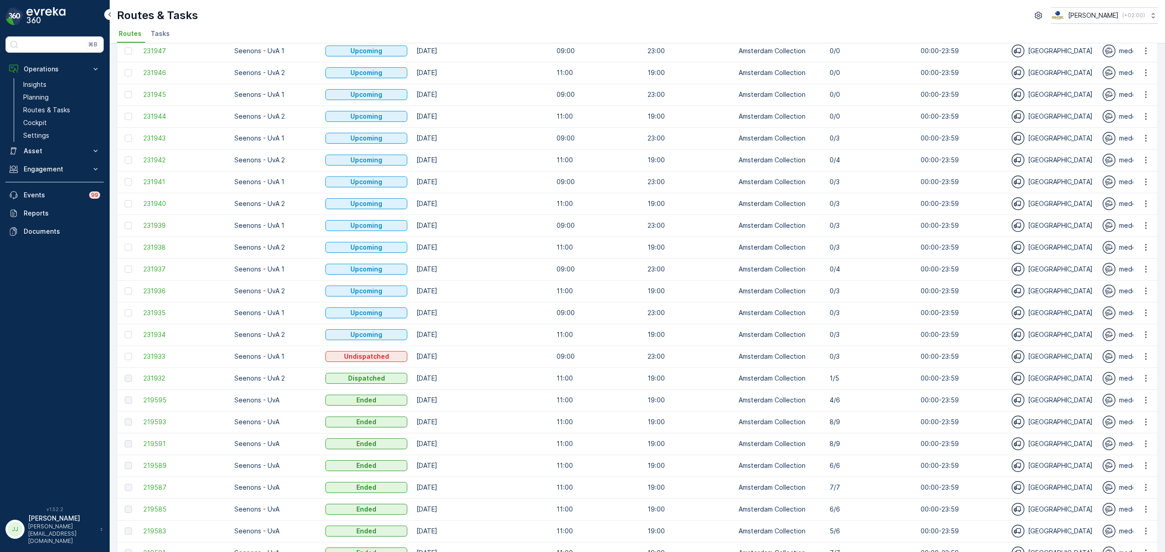
scroll to position [576, 0]
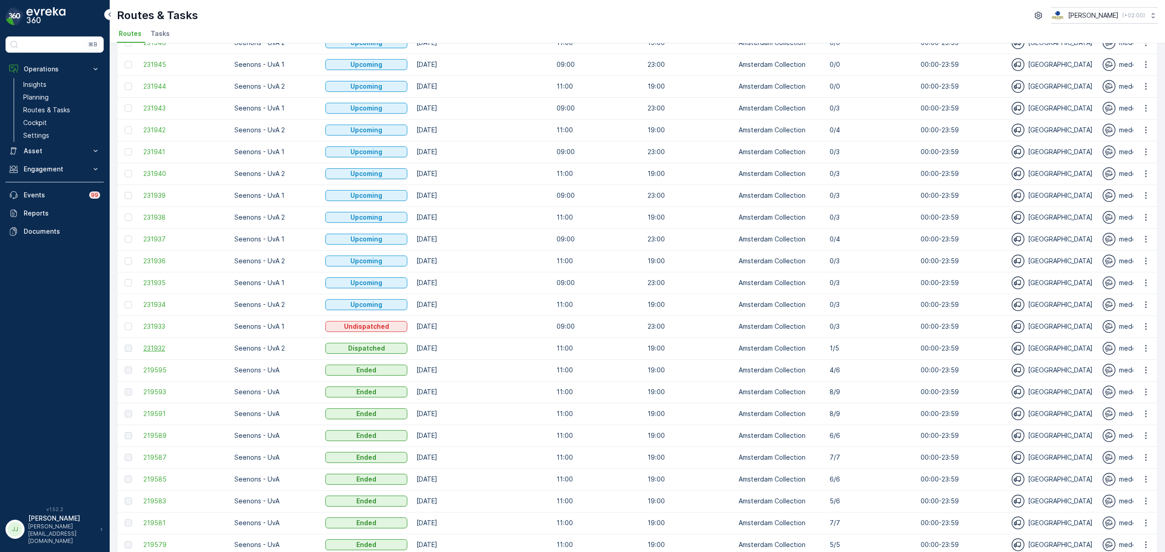
click at [171, 350] on span "231932" at bounding box center [184, 348] width 82 height 9
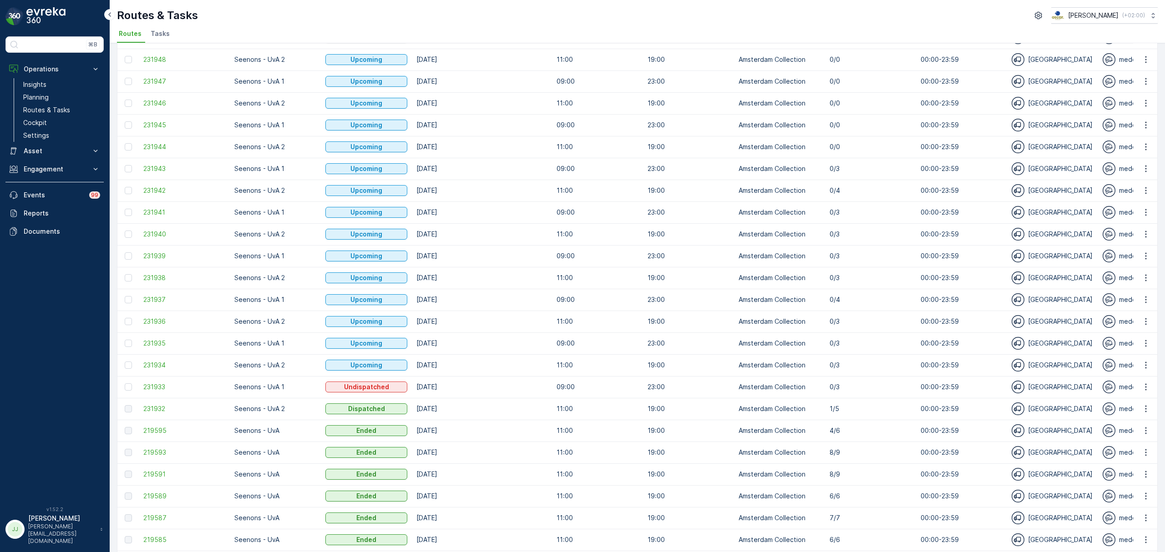
scroll to position [683, 0]
